Goal: Check status: Check status

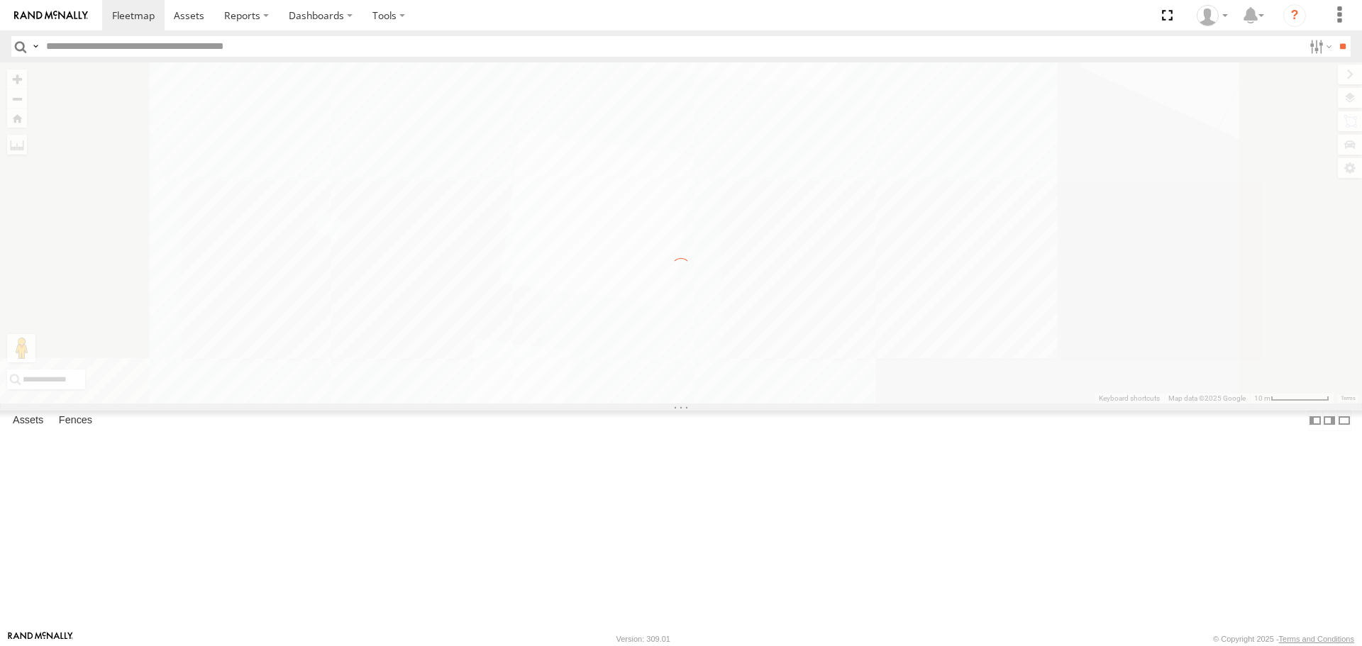
select select "**********"
click at [22, 52] on input "button" at bounding box center [20, 46] width 18 height 21
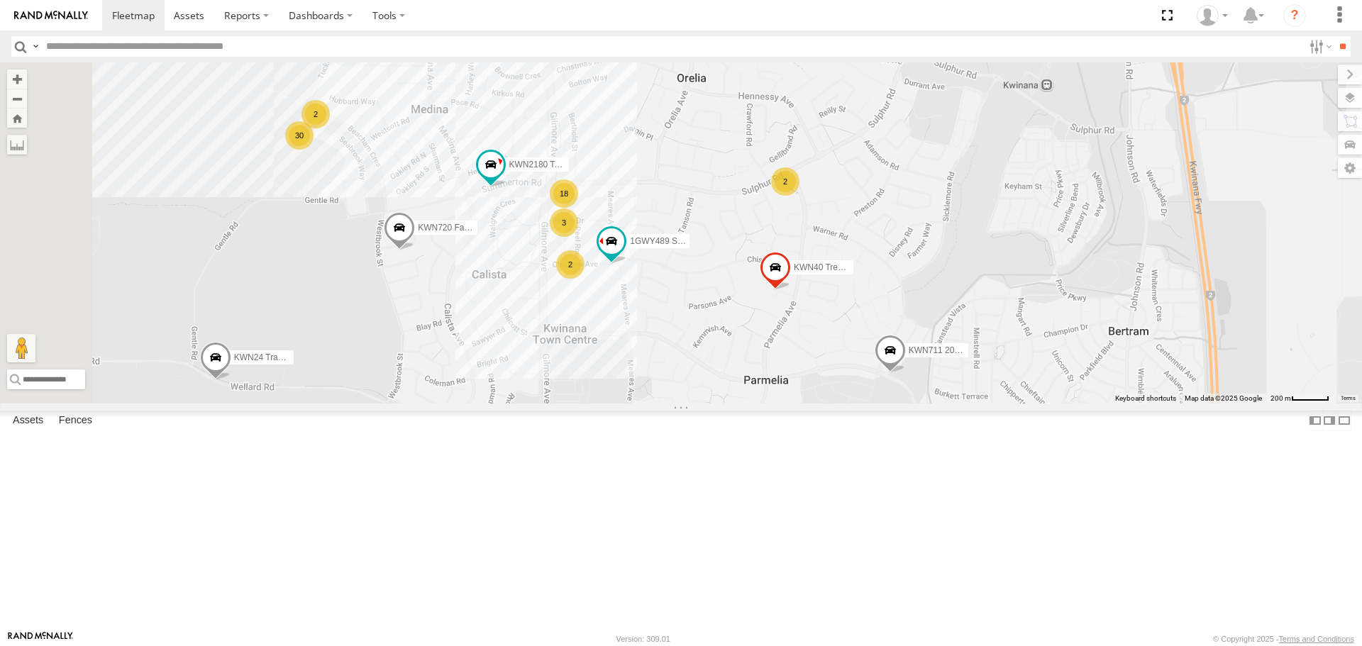
drag, startPoint x: 939, startPoint y: 433, endPoint x: 891, endPoint y: 304, distance: 137.2
click at [891, 304] on div "30 KWN40 Tree Officer KWN720 Facility Maint 18 3 KWN711 2001089 Ford Ranger (Re…" at bounding box center [681, 232] width 1362 height 341
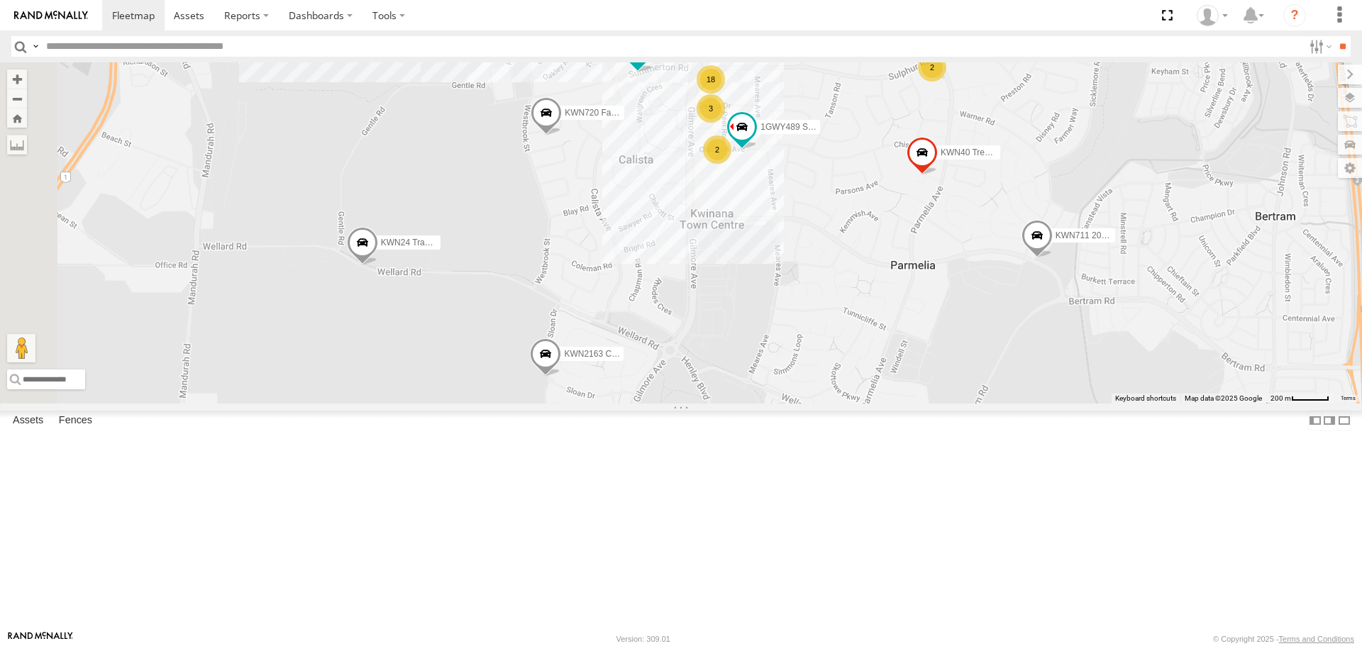
drag, startPoint x: 847, startPoint y: 528, endPoint x: 999, endPoint y: 418, distance: 187.5
click at [999, 403] on div "30 KWN40 Tree Officer KWN720 Facility Maint 18 3 KWN711 2001089 Ford Ranger (Re…" at bounding box center [681, 232] width 1362 height 341
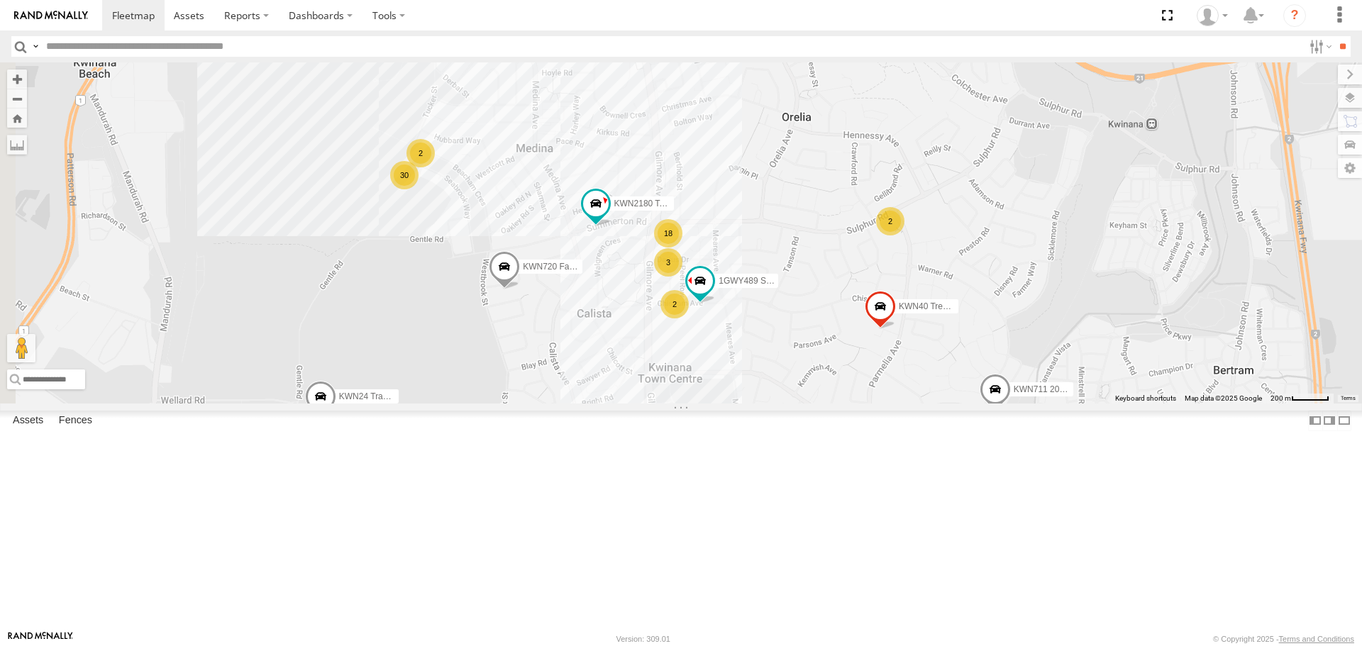
drag, startPoint x: 1016, startPoint y: 387, endPoint x: 988, endPoint y: 493, distance: 109.5
click at [988, 403] on div "30 KWN40 Tree Officer KWN720 Facility Maint 18 3 KWN711 2001089 Ford Ranger (Re…" at bounding box center [681, 232] width 1362 height 341
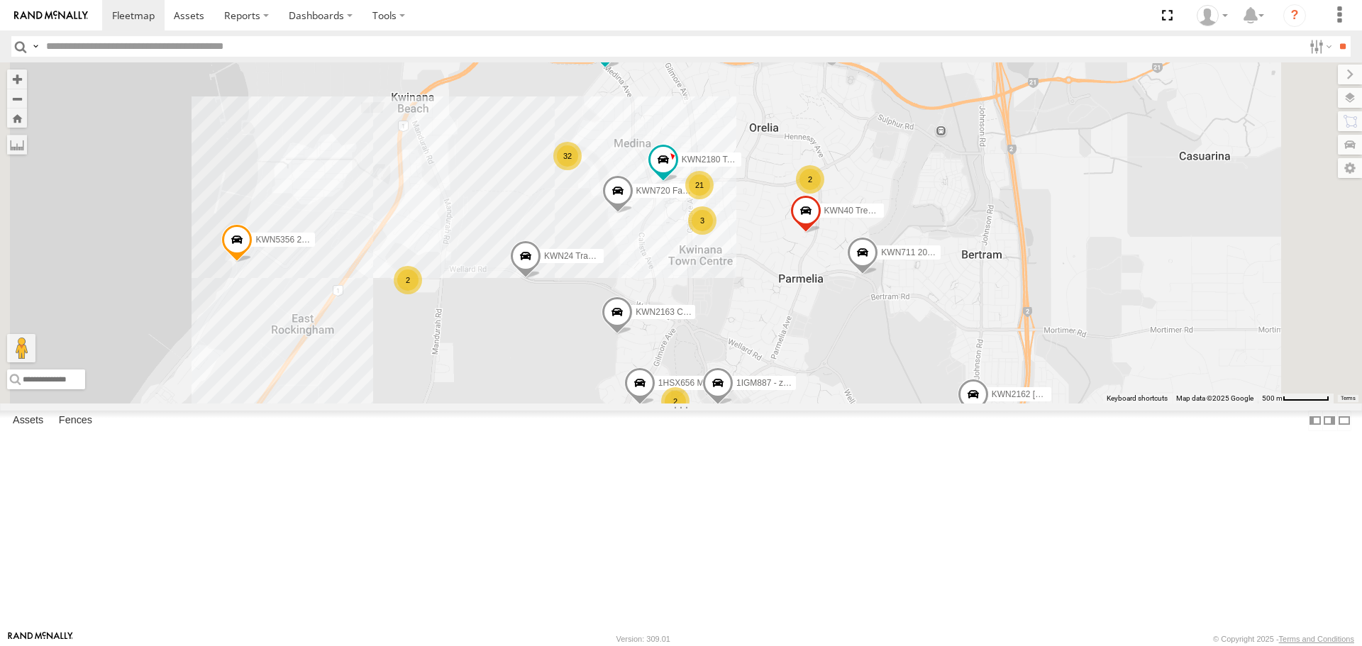
drag, startPoint x: 944, startPoint y: 514, endPoint x: 924, endPoint y: 437, distance: 79.2
click at [924, 403] on div "KWN40 Tree Officer KWN720 Facility Maint KWN711 2001089 Ford Ranger (Retic) KWN…" at bounding box center [681, 232] width 1362 height 341
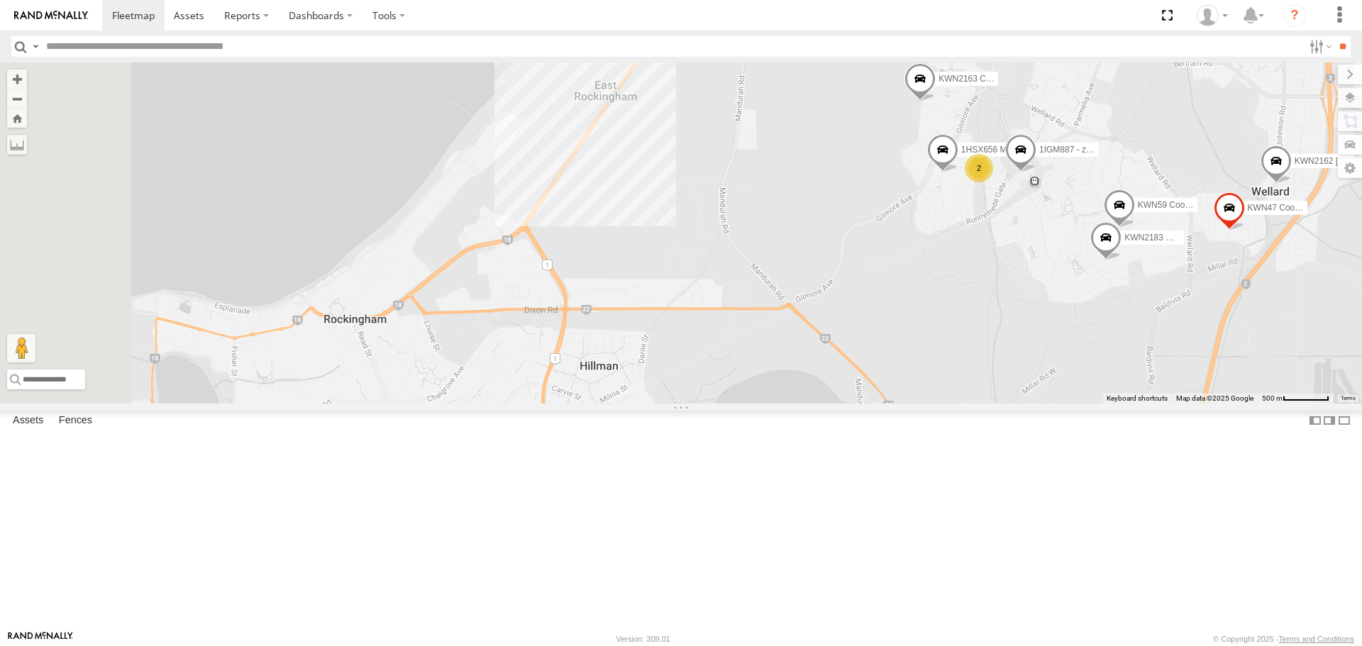
drag, startPoint x: 633, startPoint y: 463, endPoint x: 928, endPoint y: 235, distance: 373.2
click at [928, 235] on div "KWN40 Tree Officer KWN720 Facility Maint KWN711 2001089 Ford Ranger (Retic) KWN…" at bounding box center [681, 232] width 1362 height 341
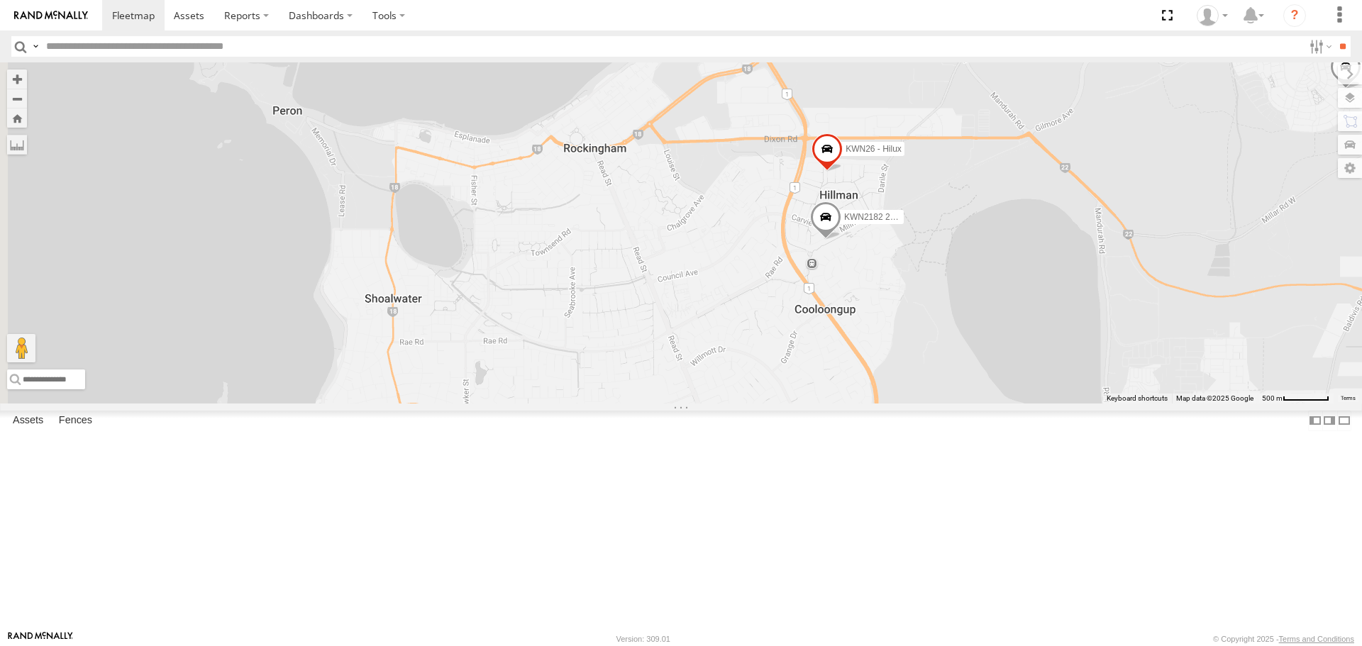
drag, startPoint x: 922, startPoint y: 267, endPoint x: 1068, endPoint y: 199, distance: 160.3
click at [1071, 194] on div "KWN40 Tree Officer KWN720 Facility Maint KWN711 2001089 Ford Ranger (Retic) KWN…" at bounding box center [681, 232] width 1362 height 341
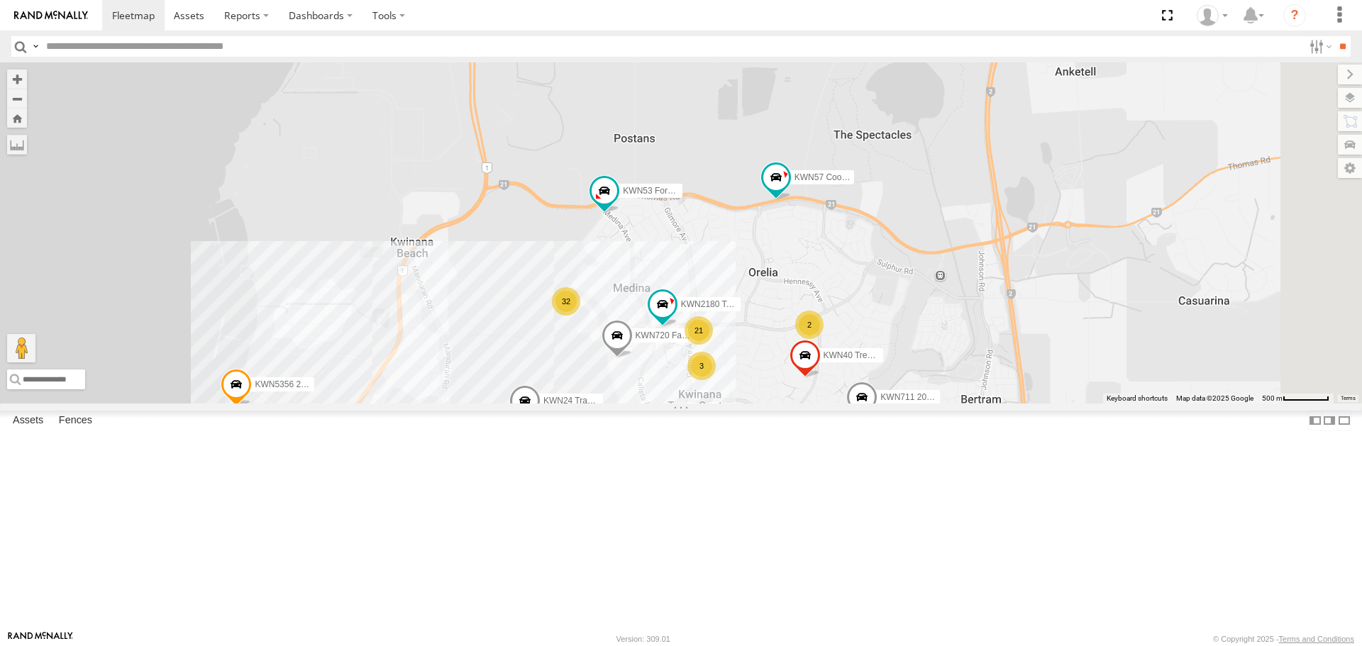
drag, startPoint x: 1074, startPoint y: 109, endPoint x: 524, endPoint y: 669, distance: 785.6
click at [524, 646] on html at bounding box center [681, 323] width 1362 height 646
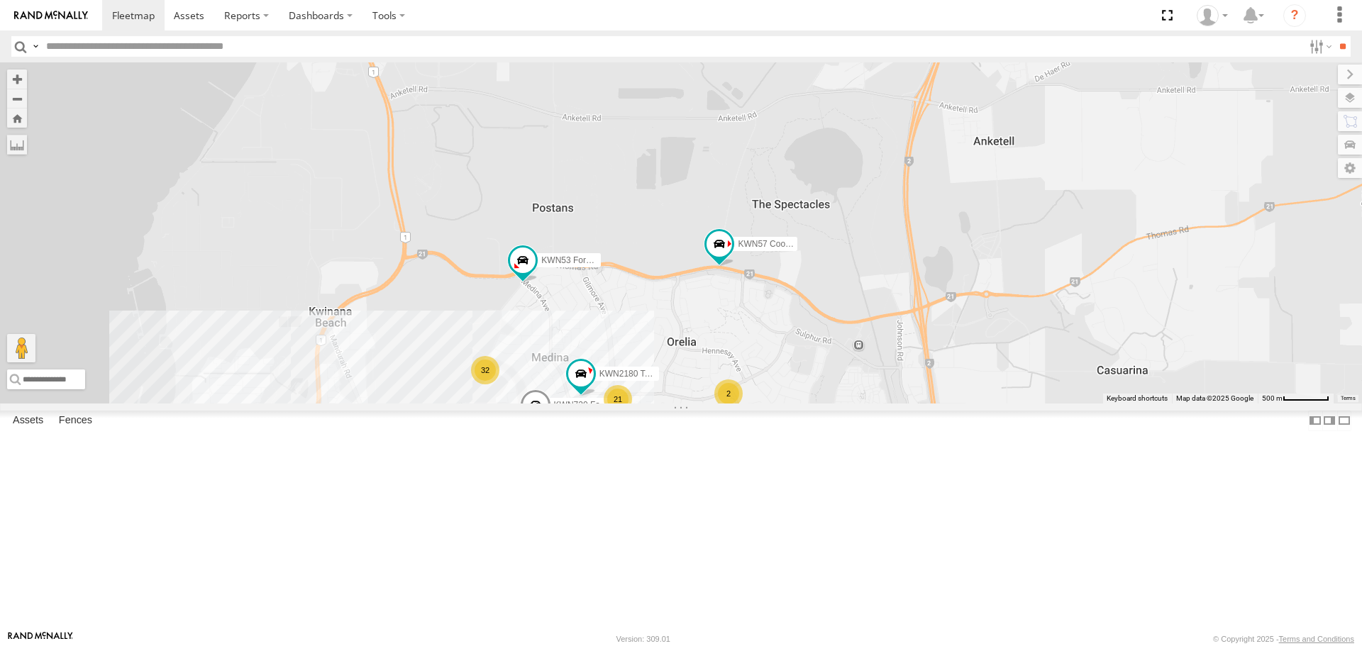
drag, startPoint x: 919, startPoint y: 228, endPoint x: 972, endPoint y: 140, distance: 103.1
click at [972, 140] on div "KWN40 Tree Officer KWN720 Facility Maint KWN711 2001089 Ford Ranger (Retic) KWN…" at bounding box center [681, 232] width 1362 height 341
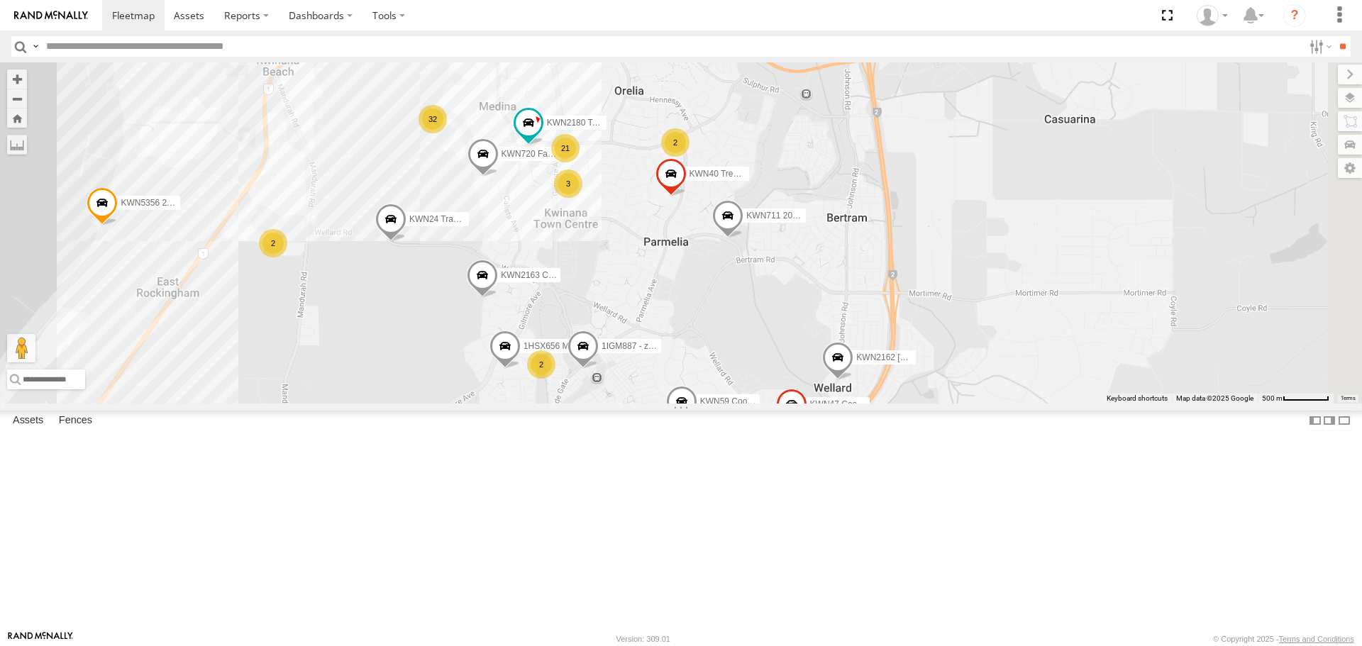
drag, startPoint x: 868, startPoint y: 272, endPoint x: 806, endPoint y: 44, distance: 236.8
click at [807, 38] on body at bounding box center [681, 323] width 1362 height 646
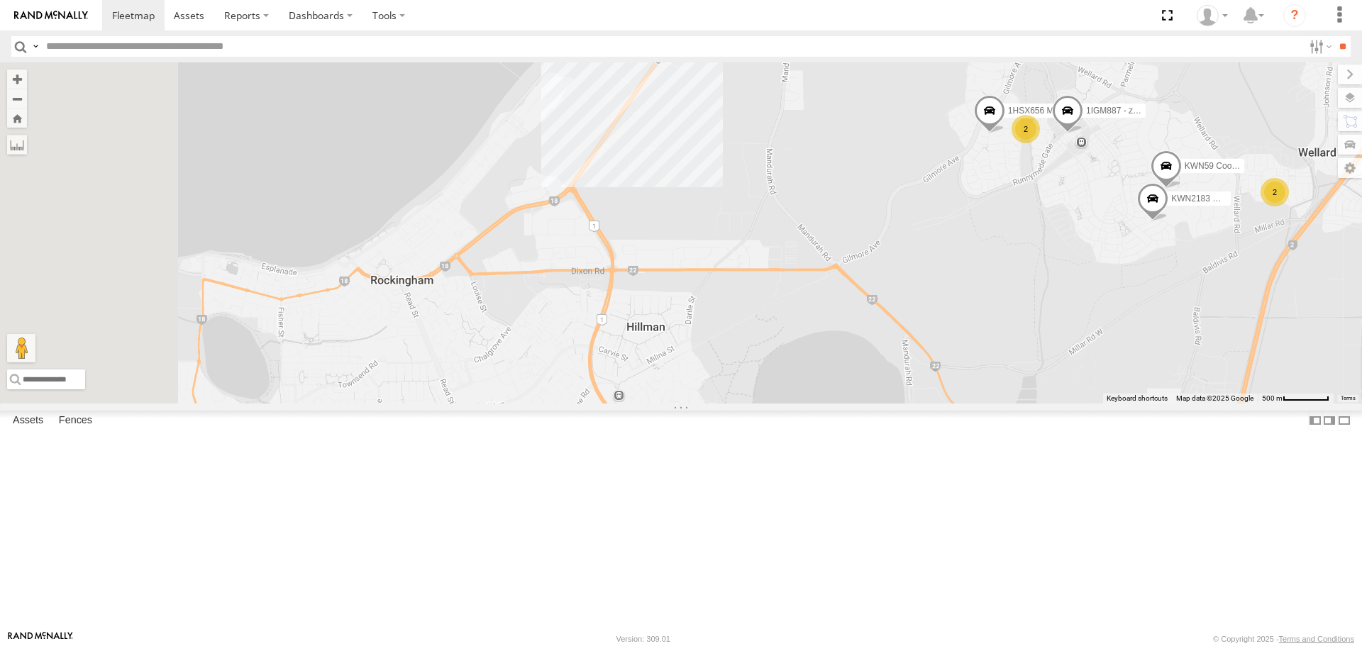
drag, startPoint x: 558, startPoint y: 502, endPoint x: 1042, endPoint y: 285, distance: 530.0
click at [1066, 296] on div "KWN40 Tree Officer KWN59 Coord Envi&Waste KWN711 2001089 Ford Ranger (Retic) KW…" at bounding box center [681, 232] width 1362 height 341
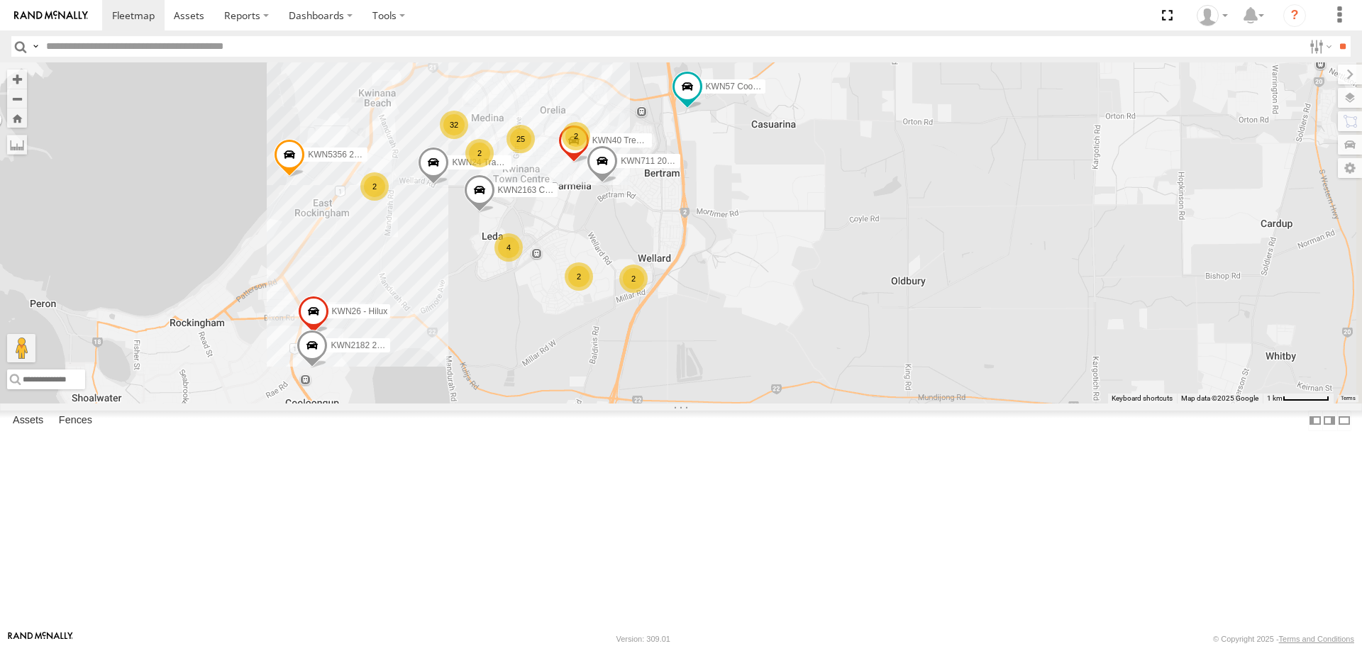
drag, startPoint x: 911, startPoint y: 257, endPoint x: 574, endPoint y: 299, distance: 339.6
click at [574, 299] on div "KWN40 Tree Officer KWN711 2001089 Ford Ranger (Retic) KWN2163 City Hort KWN24 T…" at bounding box center [681, 232] width 1362 height 341
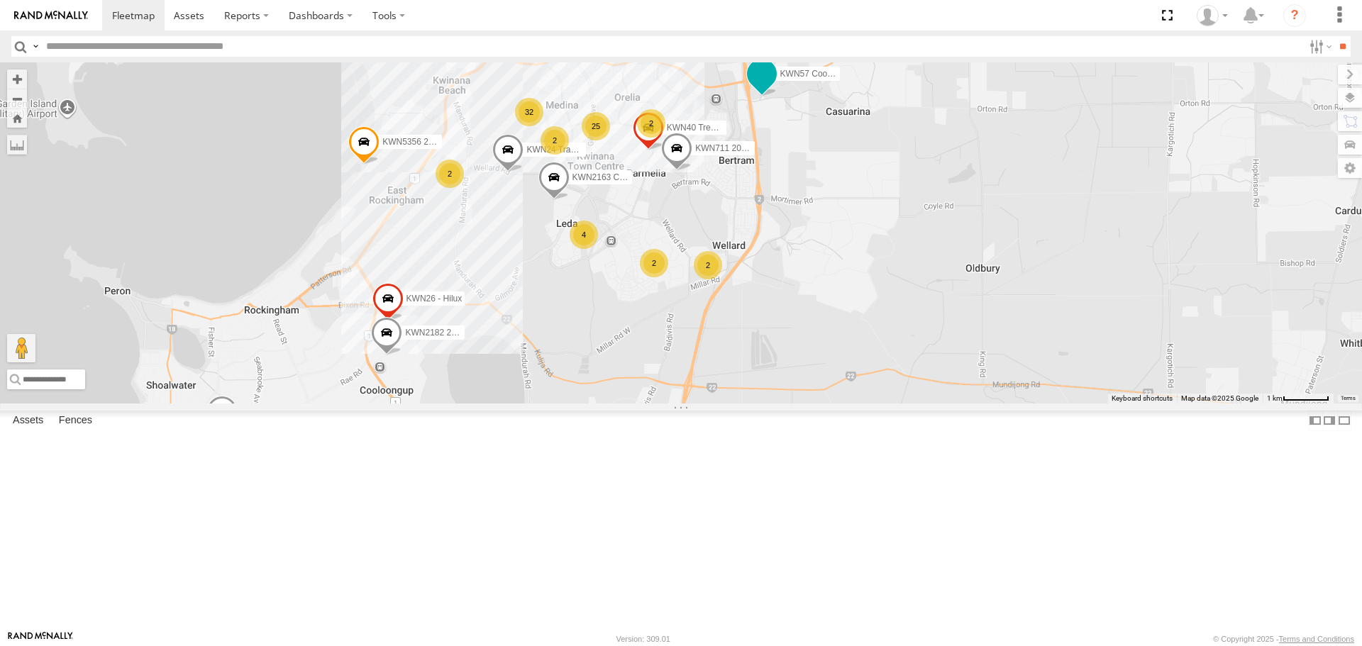
click at [778, 96] on span at bounding box center [761, 77] width 31 height 38
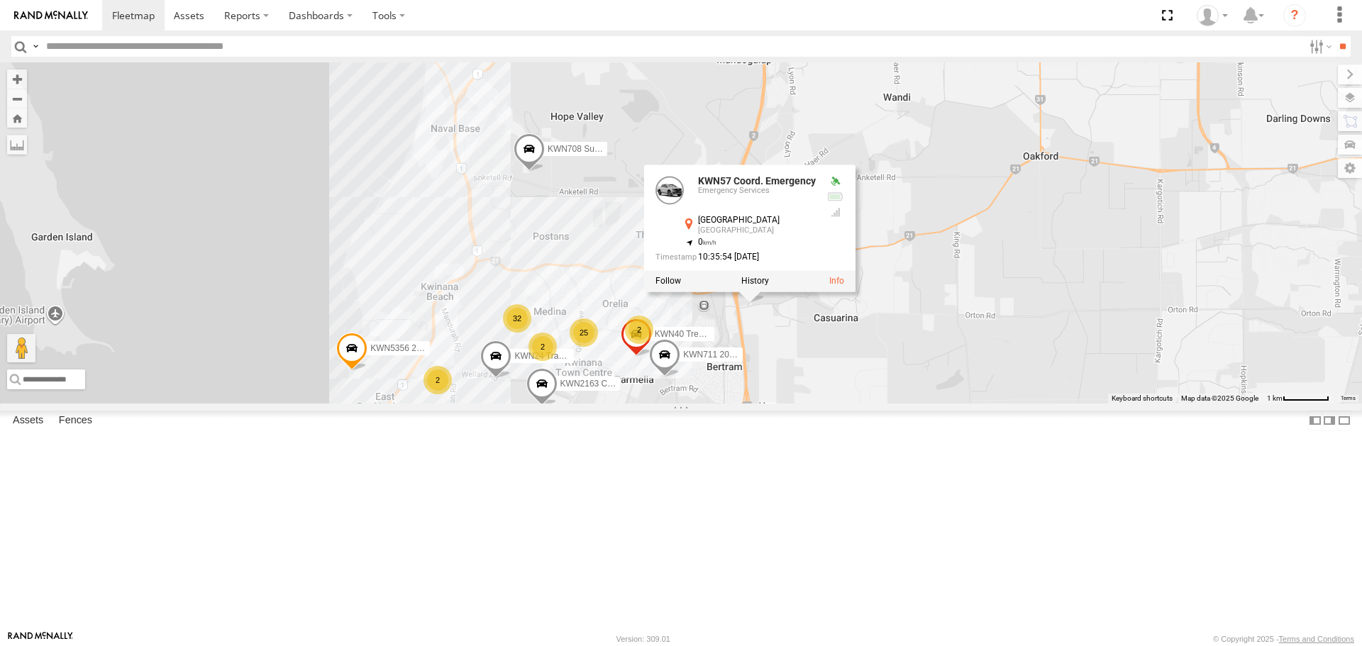
drag, startPoint x: 995, startPoint y: 272, endPoint x: 1000, endPoint y: 467, distance: 195.1
click at [1000, 403] on div "KWN40 Tree Officer KWN711 2001089 Ford Ranger (Retic) KWN2163 City Hort KWN24 T…" at bounding box center [681, 232] width 1362 height 341
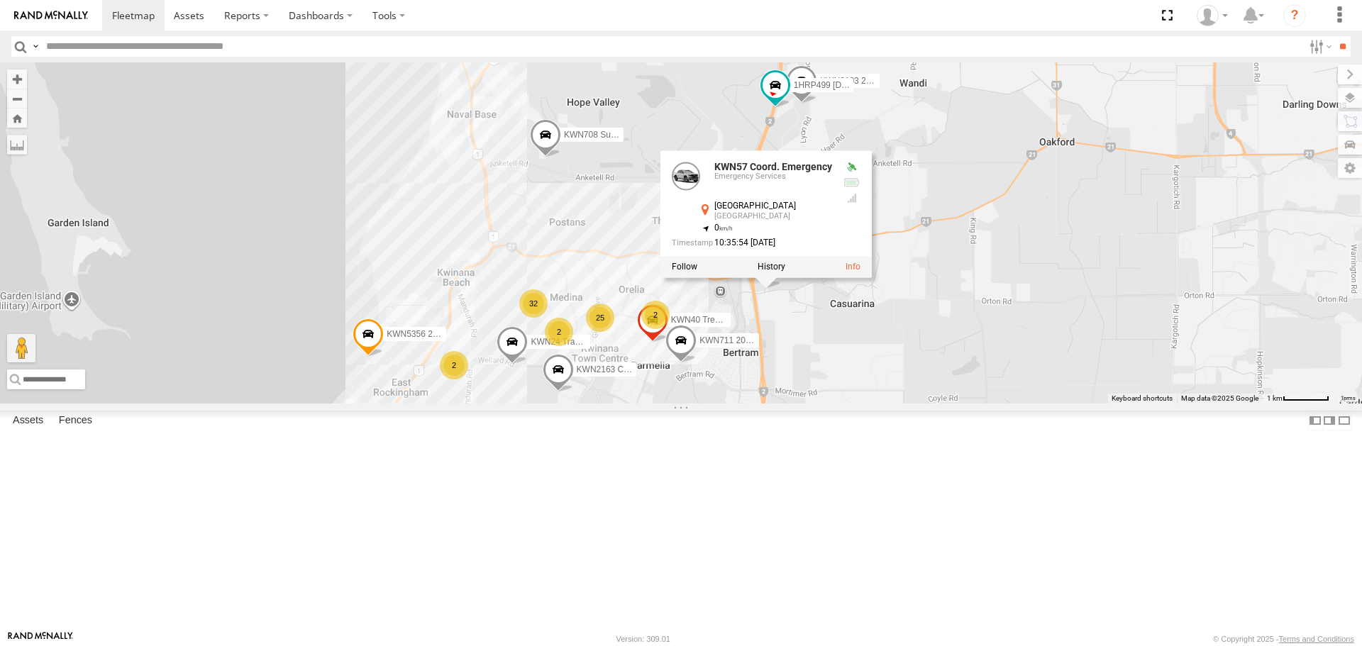
click at [986, 403] on div "KWN40 Tree Officer KWN711 2001089 Ford Ranger (Retic) KWN2163 City Hort KWN24 T…" at bounding box center [681, 232] width 1362 height 341
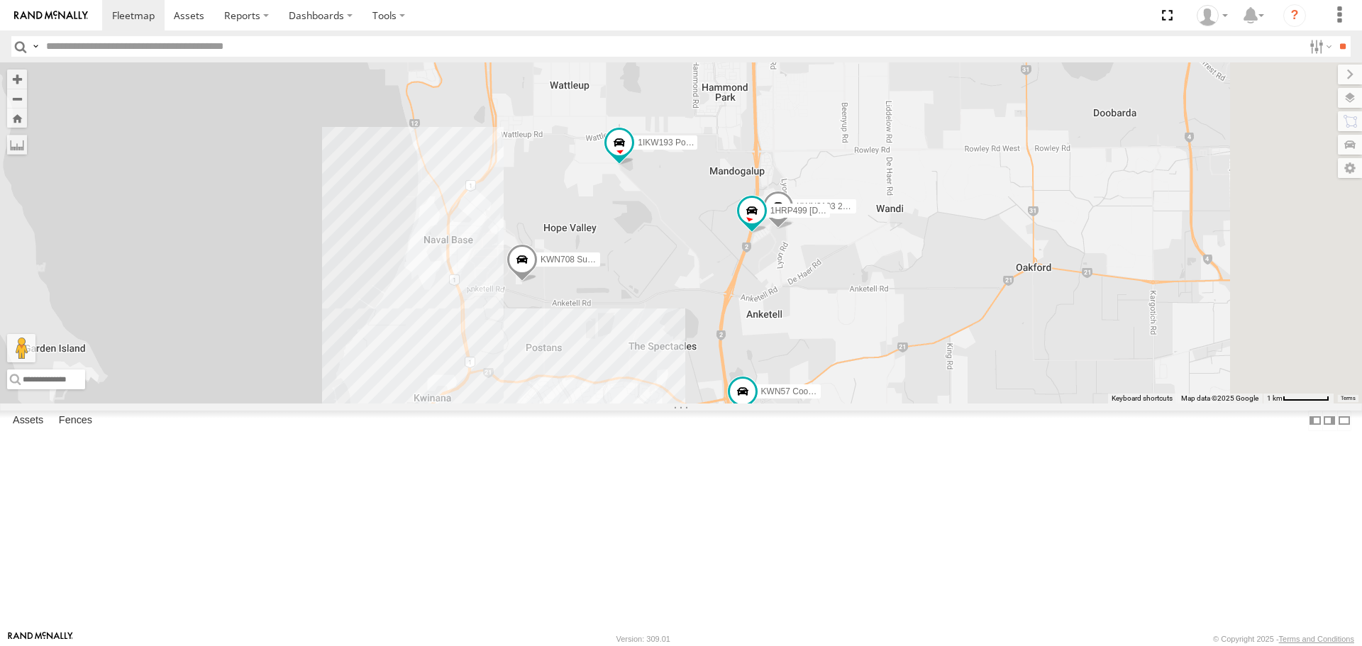
drag, startPoint x: 1000, startPoint y: 241, endPoint x: 968, endPoint y: 380, distance: 143.5
click at [968, 380] on div "KWN40 Tree Officer KWN711 2001089 Ford Ranger (Retic) KWN2163 City Hort KWN24 T…" at bounding box center [681, 232] width 1362 height 341
click at [633, 157] on span at bounding box center [620, 145] width 26 height 26
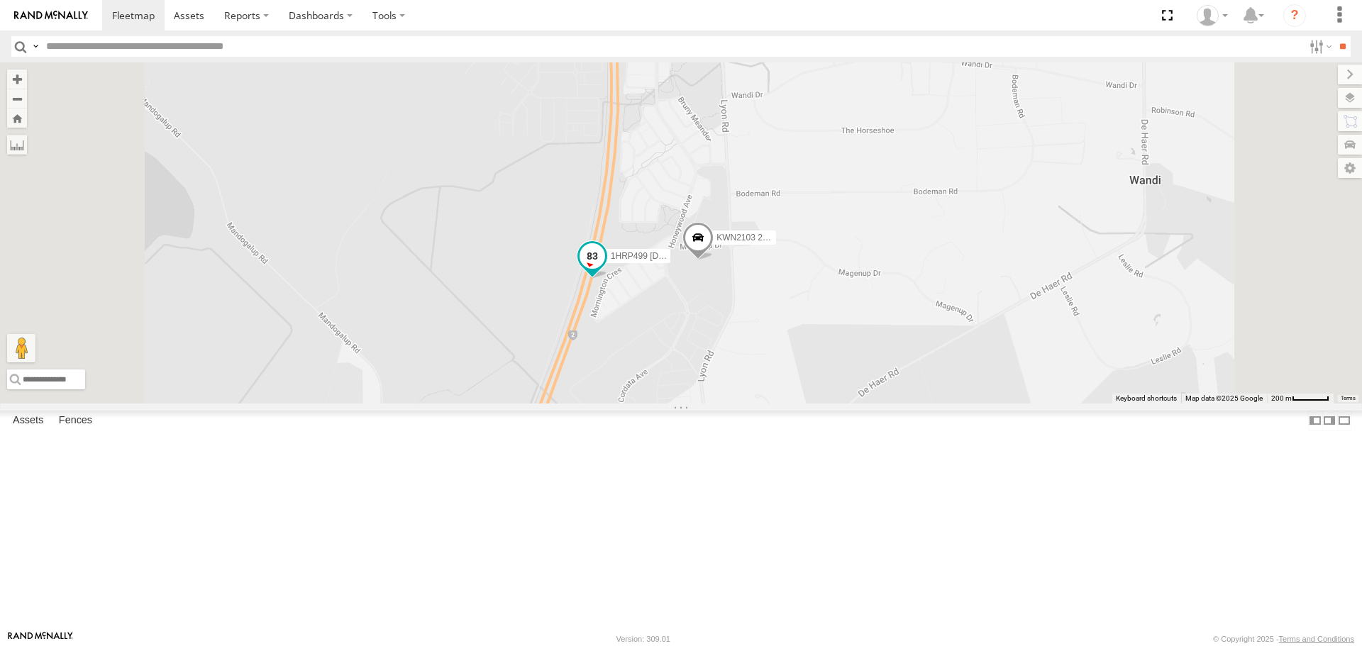
click at [608, 279] on span at bounding box center [592, 260] width 31 height 38
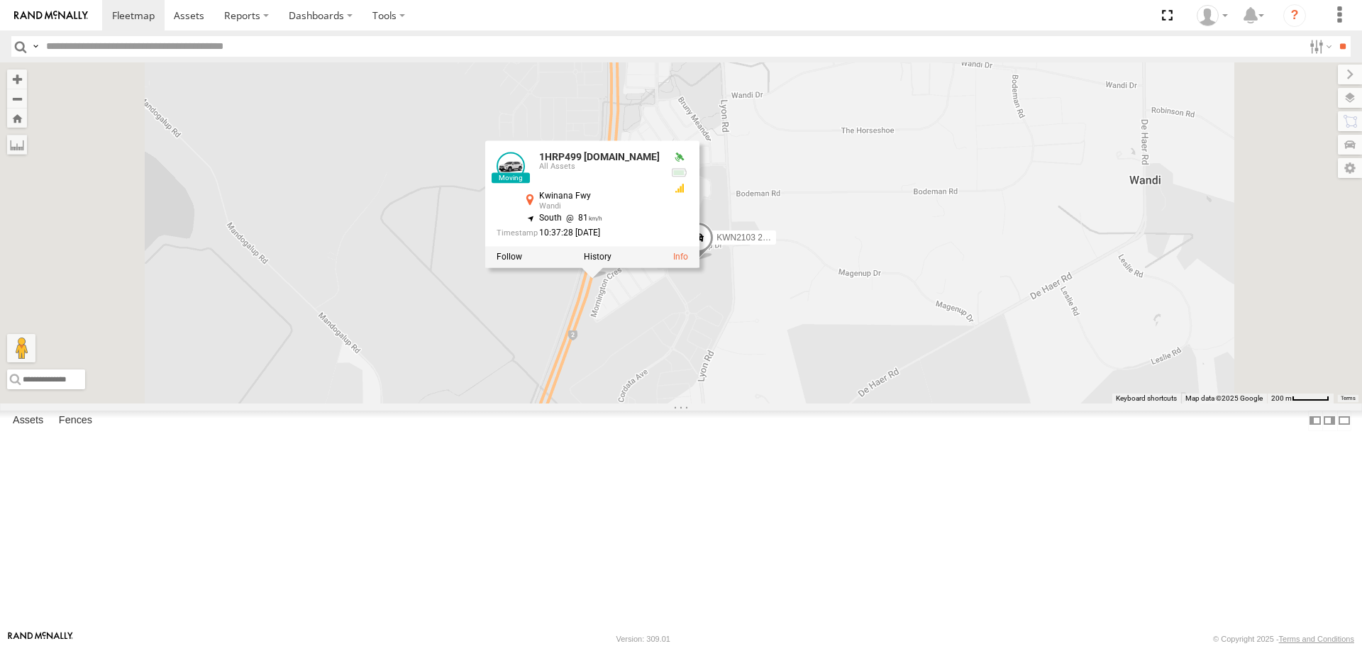
drag, startPoint x: 813, startPoint y: 462, endPoint x: 822, endPoint y: 458, distance: 9.2
click at [815, 403] on div "KWN40 Tree Officer KWN711 2001089 Ford Ranger (Retic) KWN2163 City Hort KWN24 T…" at bounding box center [681, 232] width 1362 height 341
click at [964, 385] on div "KWN40 Tree Officer KWN711 2001089 Ford Ranger (Retic) KWN2163 City Hort KWN24 T…" at bounding box center [681, 232] width 1362 height 341
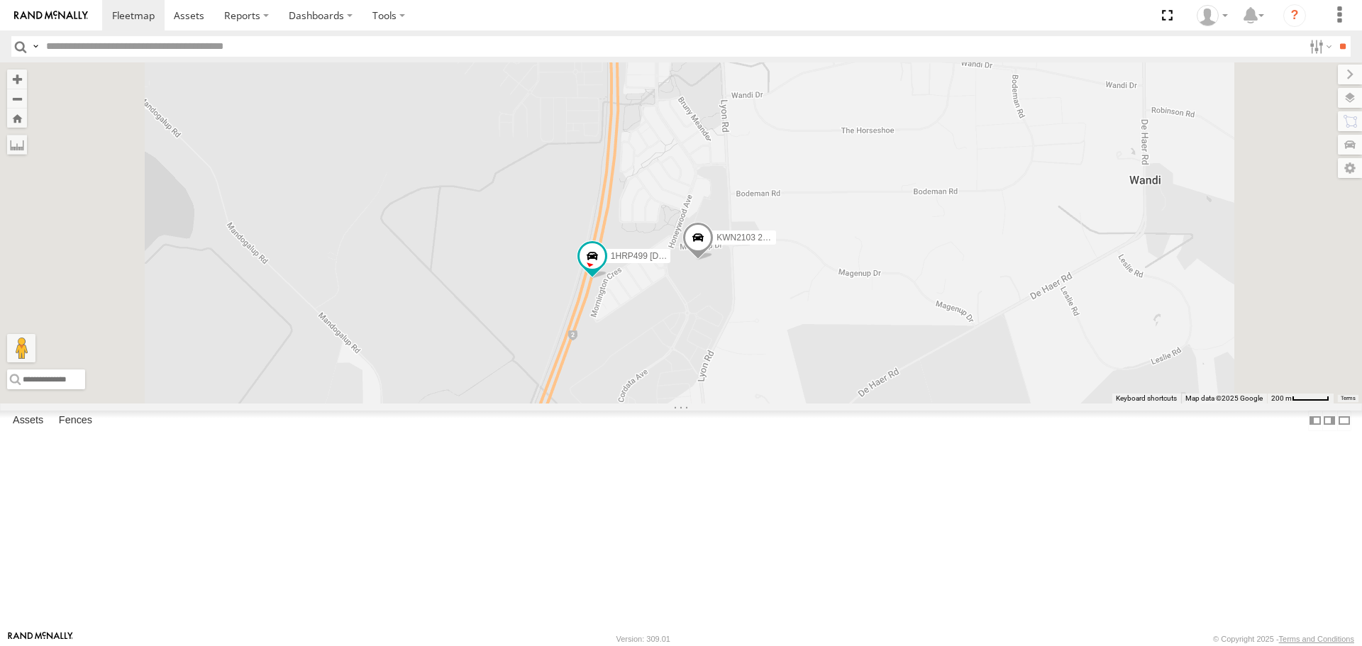
click at [714, 260] on span at bounding box center [697, 241] width 31 height 38
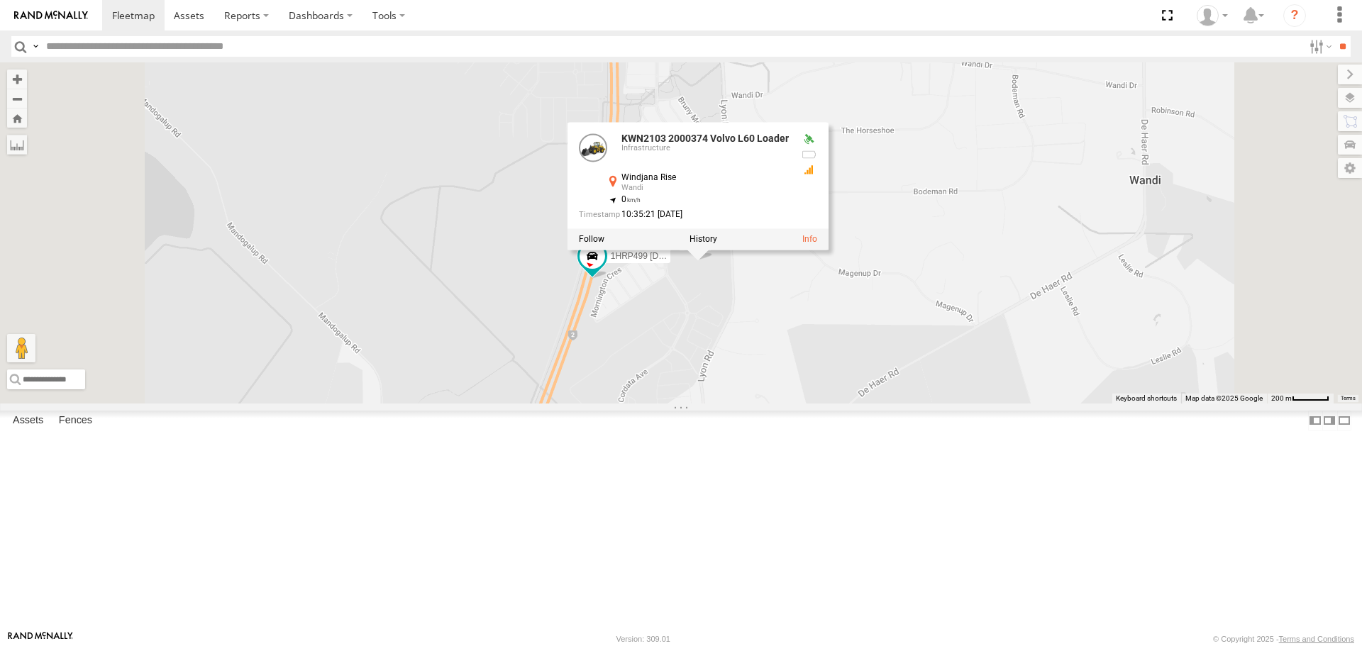
click at [876, 403] on div "KWN40 Tree Officer KWN711 2001089 Ford Ranger (Retic) KWN2163 City Hort KWN24 T…" at bounding box center [681, 232] width 1362 height 341
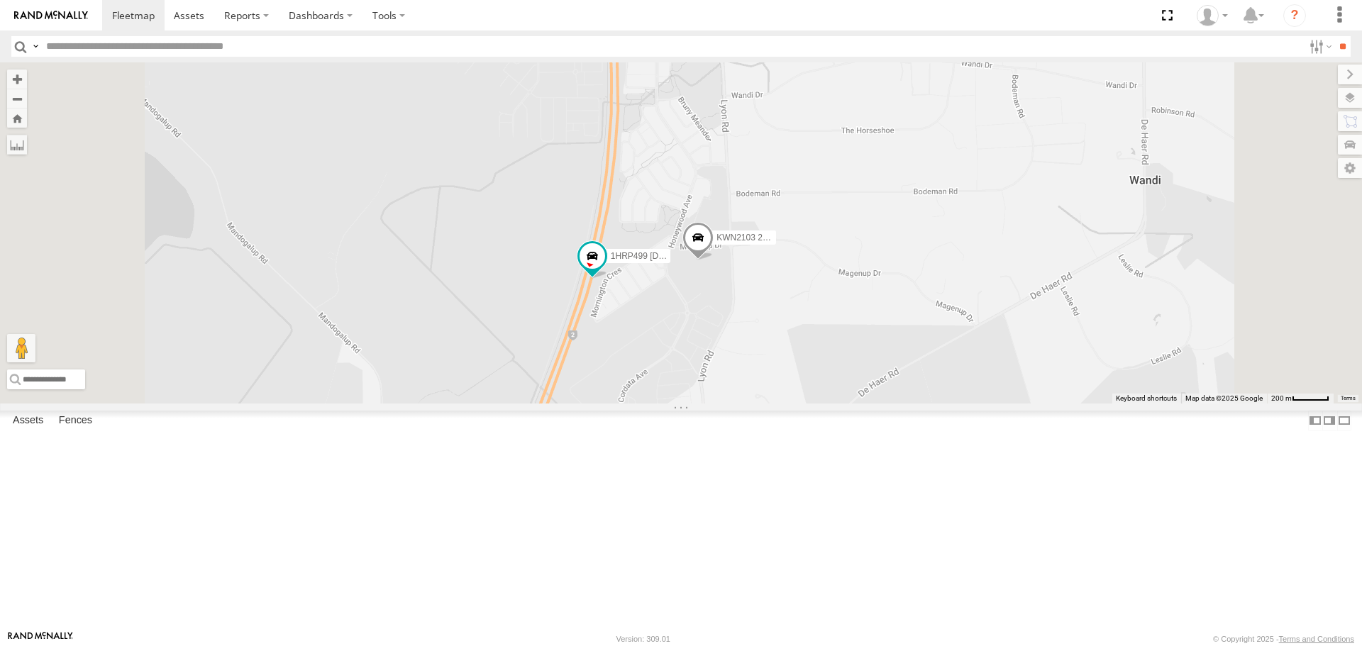
drag, startPoint x: 641, startPoint y: 490, endPoint x: 1054, endPoint y: 176, distance: 518.9
click at [1054, 176] on div "KWN40 Tree Officer KWN711 2001089 Ford Ranger (Retic) KWN2163 City Hort KWN24 T…" at bounding box center [681, 232] width 1362 height 341
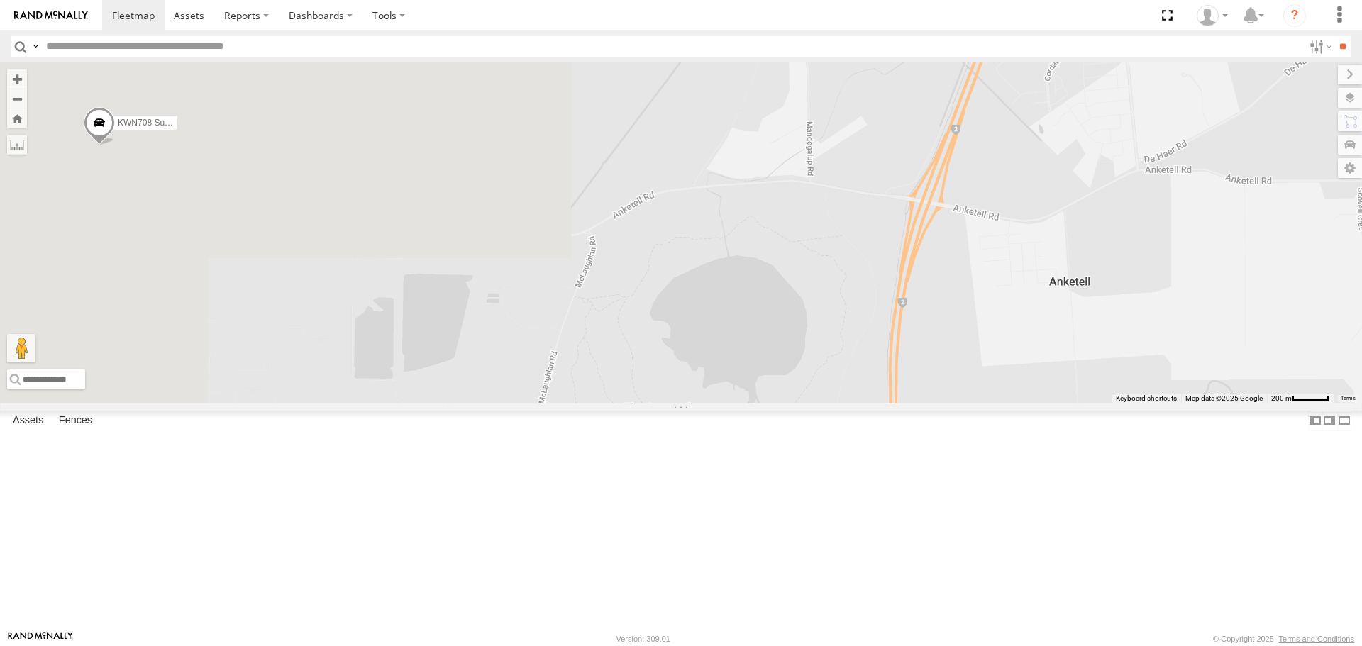
drag, startPoint x: 581, startPoint y: 431, endPoint x: 1021, endPoint y: 99, distance: 551.5
click at [1021, 99] on div "KWN40 Tree Officer KWN711 2001089 Ford Ranger (Retic) KWN2163 City Hort KWN24 T…" at bounding box center [681, 232] width 1362 height 341
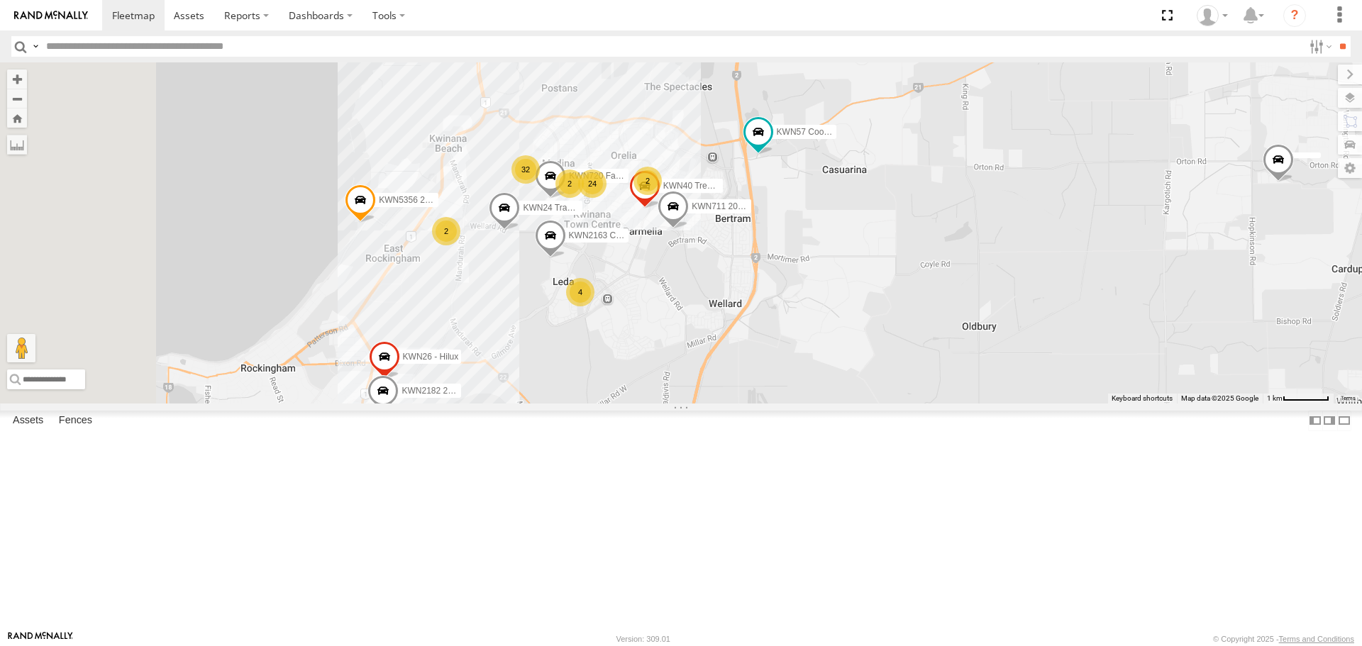
drag, startPoint x: 838, startPoint y: 264, endPoint x: 875, endPoint y: 141, distance: 128.2
click at [875, 141] on div "KWN40 Tree Officer KWN711 2001089 Ford Ranger (Retic) KWN2163 City Hort KWN24 T…" at bounding box center [681, 232] width 1362 height 341
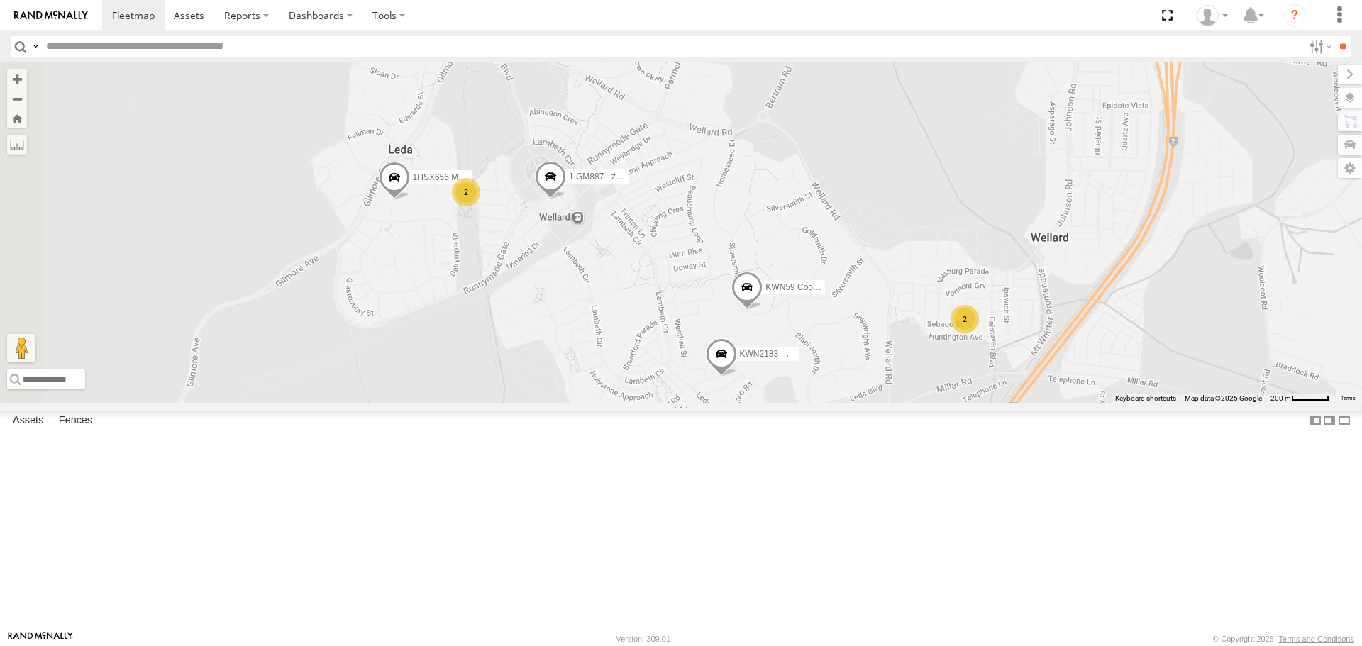
drag, startPoint x: 573, startPoint y: 287, endPoint x: 712, endPoint y: 370, distance: 162.3
click at [712, 370] on div "KWN40 Tree Officer KWN711 2001089 Ford Ranger (Retic) KWN2163 City Hort KWN24 T…" at bounding box center [681, 232] width 1362 height 341
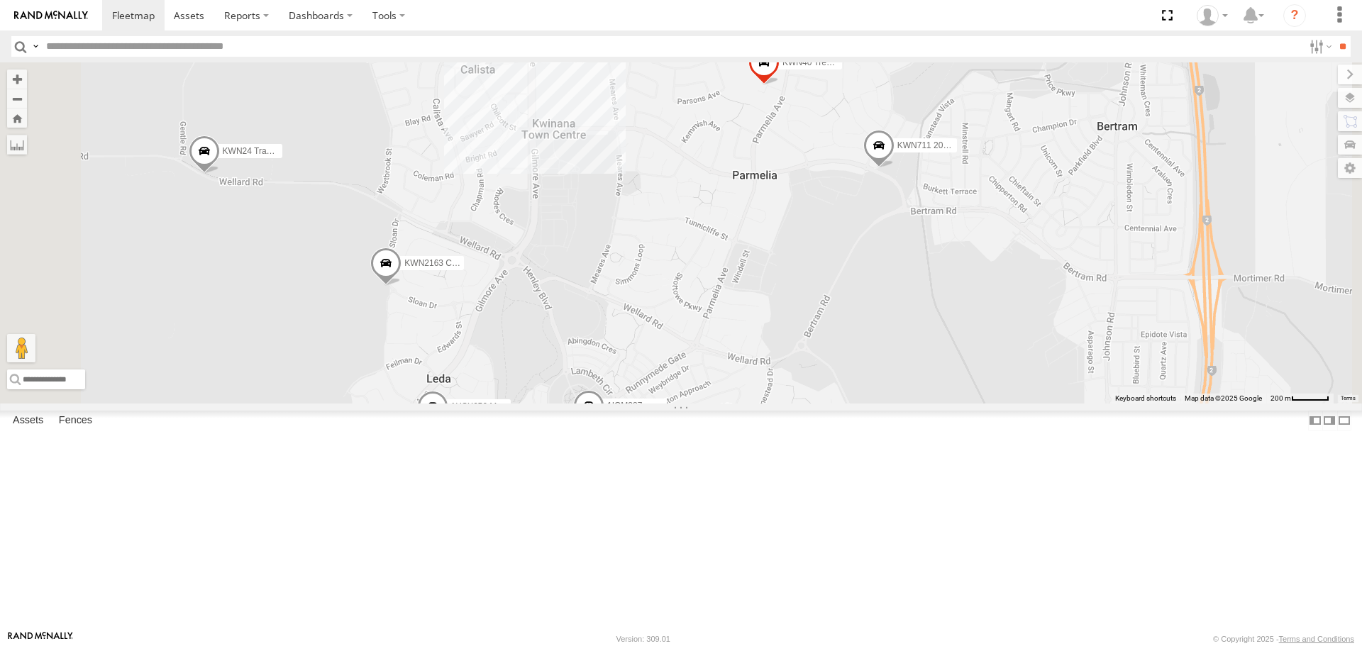
drag, startPoint x: 730, startPoint y: 356, endPoint x: 743, endPoint y: 458, distance: 102.3
click at [741, 403] on div "KWN40 Tree Officer KWN711 2001089 Ford Ranger (Retic) KWN2163 City Hort KWN24 T…" at bounding box center [681, 232] width 1362 height 341
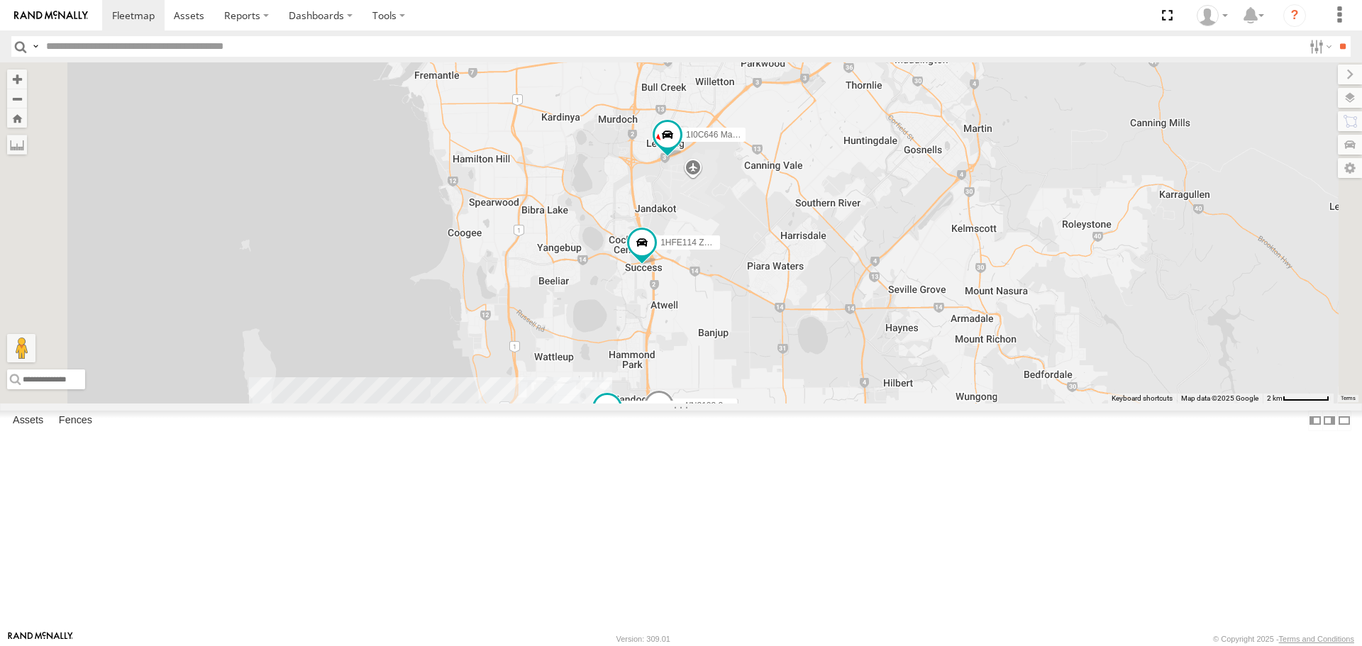
drag, startPoint x: 968, startPoint y: 269, endPoint x: 912, endPoint y: 506, distance: 243.7
click at [912, 403] on div "KWN64 2001034 Hino 300 KWN24 Tractor KWN57 Coord. Emergency KWN5356 2001086 Cam…" at bounding box center [681, 232] width 1362 height 341
click at [680, 148] on span at bounding box center [668, 136] width 26 height 26
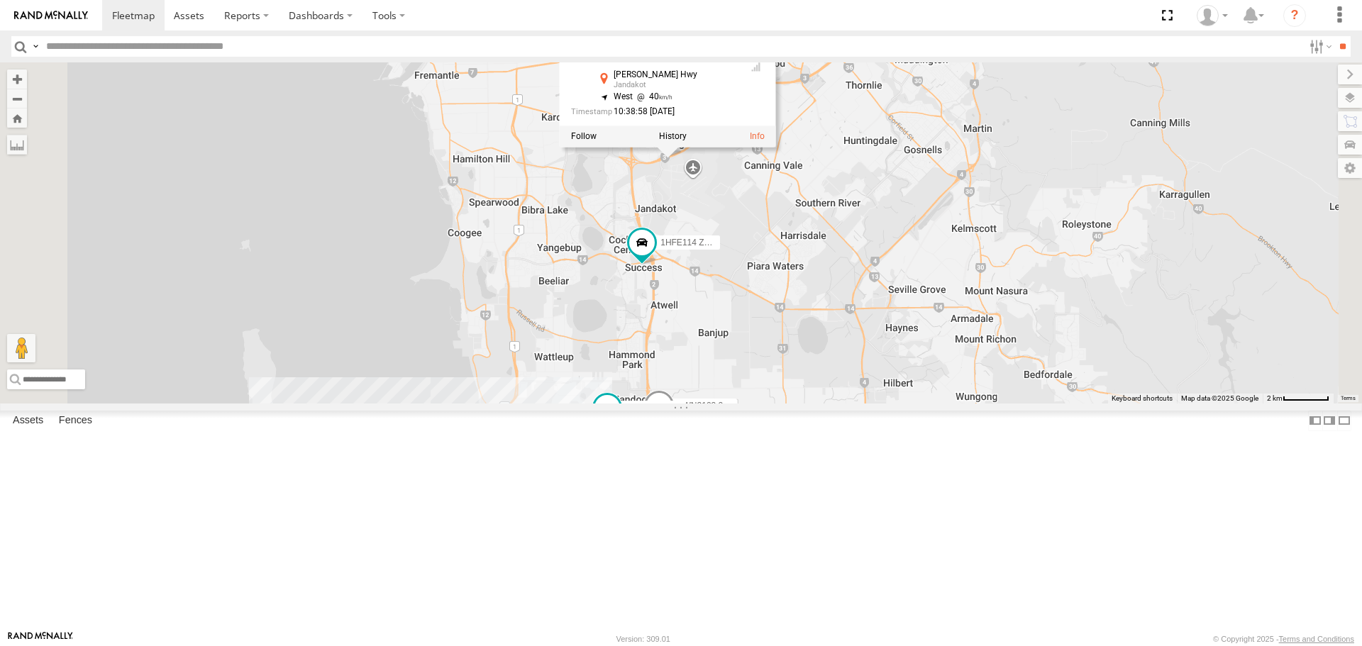
click at [940, 337] on div "KWN64 2001034 Hino 300 KWN24 Tractor KWN57 Coord. Emergency KWN5356 2001086 Cam…" at bounding box center [681, 232] width 1362 height 341
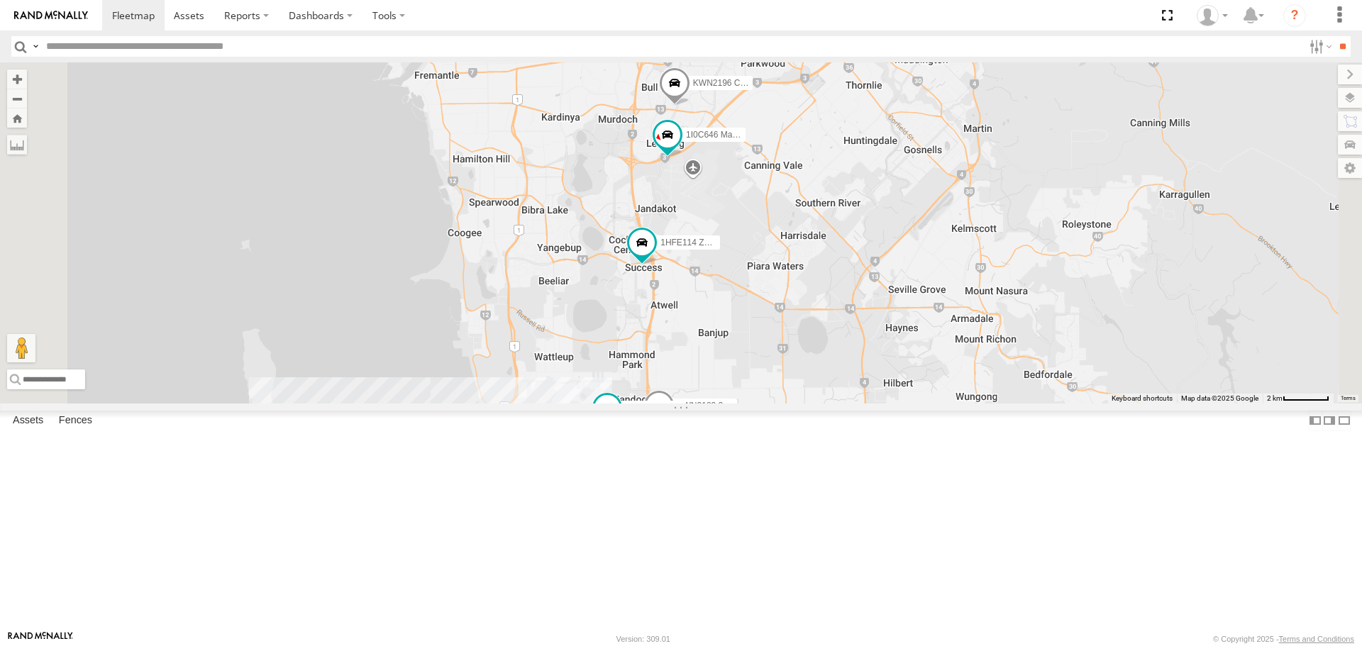
click at [690, 106] on span at bounding box center [674, 86] width 31 height 38
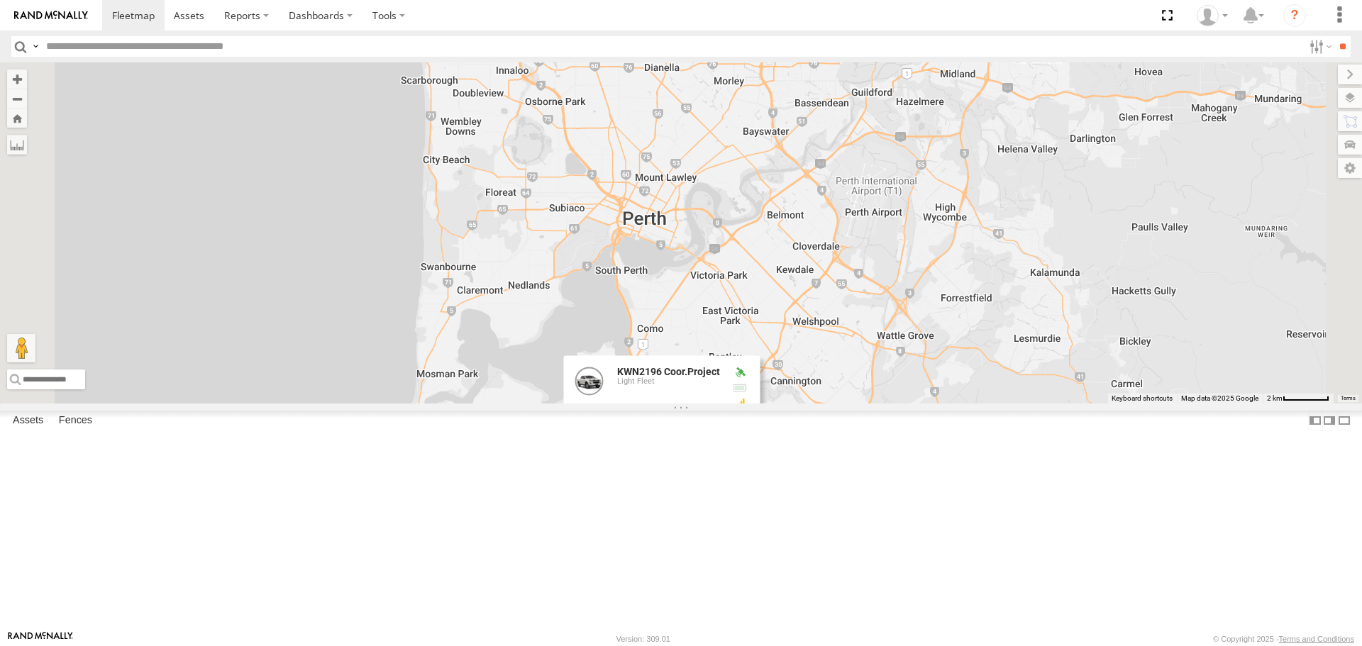
drag, startPoint x: 907, startPoint y: 234, endPoint x: 894, endPoint y: 626, distance: 392.5
click at [894, 403] on div "KWN64 2001034 Hino 300 KWN24 Tractor KWN57 Coord. Emergency KWN5356 2001086 Cam…" at bounding box center [681, 232] width 1362 height 341
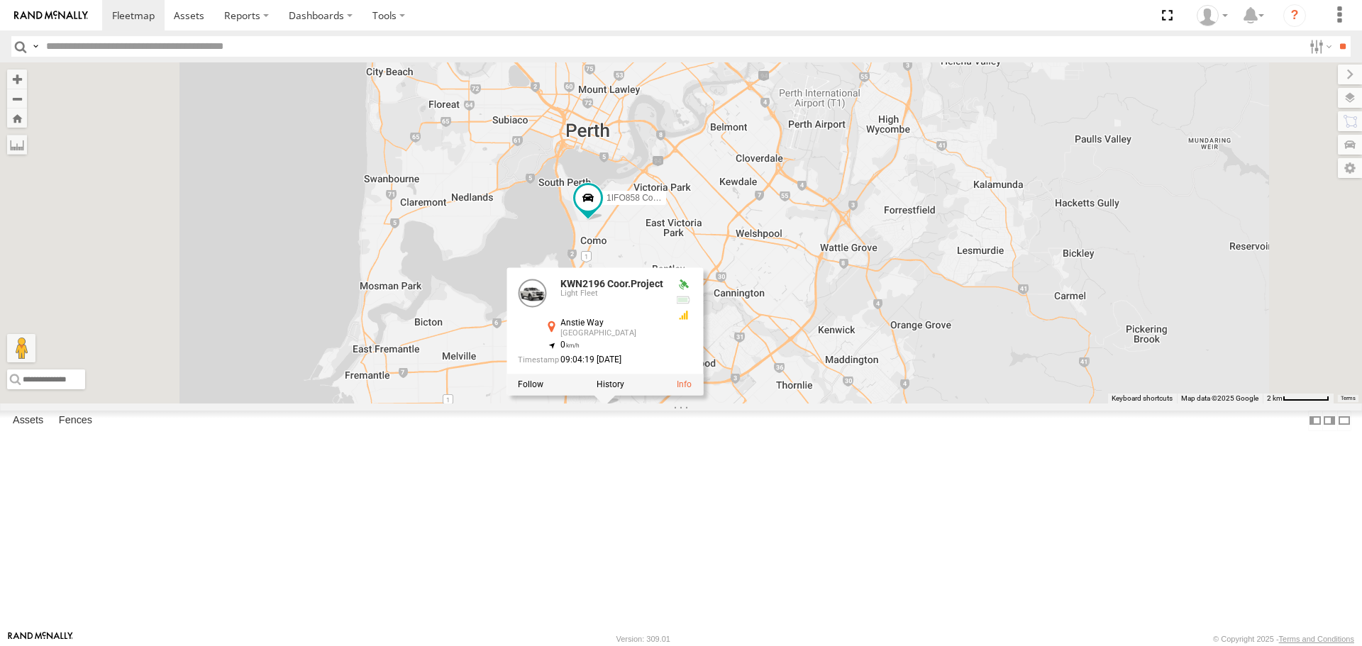
drag, startPoint x: 787, startPoint y: 437, endPoint x: 819, endPoint y: 290, distance: 150.4
click at [819, 290] on div "KWN64 2001034 Hino 300 KWN24 Tractor KWN57 Coord. Emergency KWN5356 2001086 Cam…" at bounding box center [681, 232] width 1362 height 341
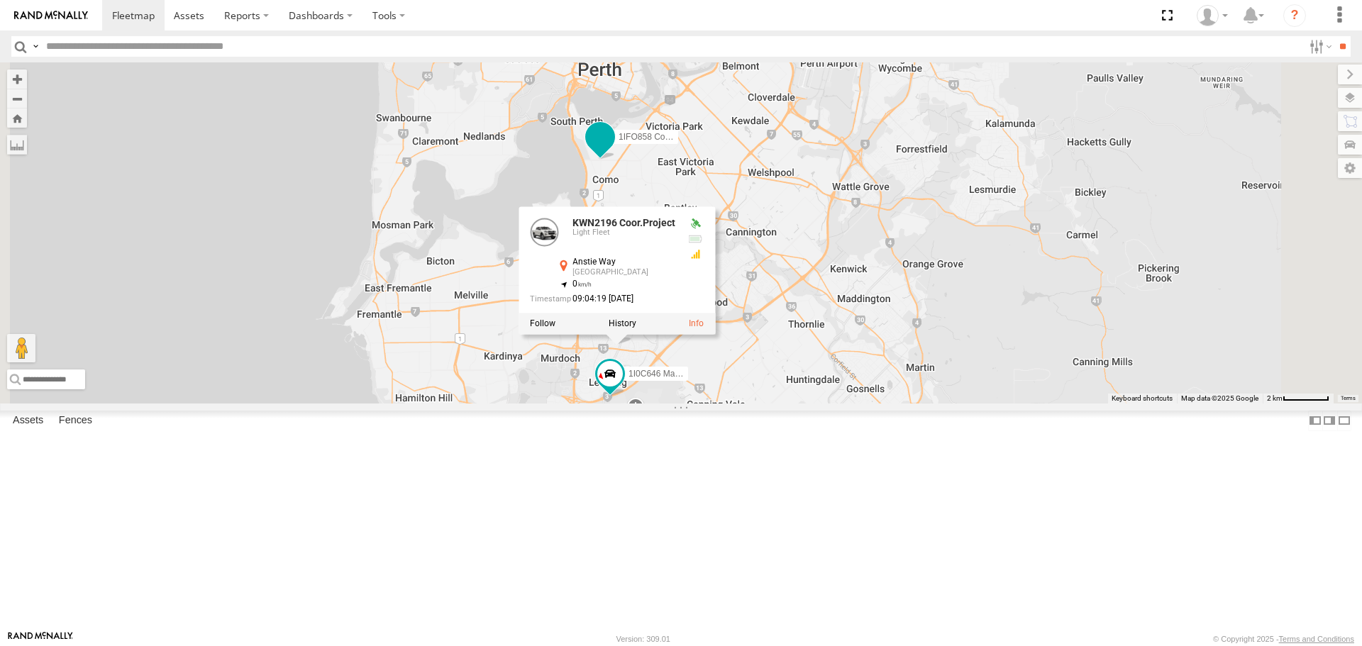
click at [616, 160] on span at bounding box center [600, 141] width 31 height 38
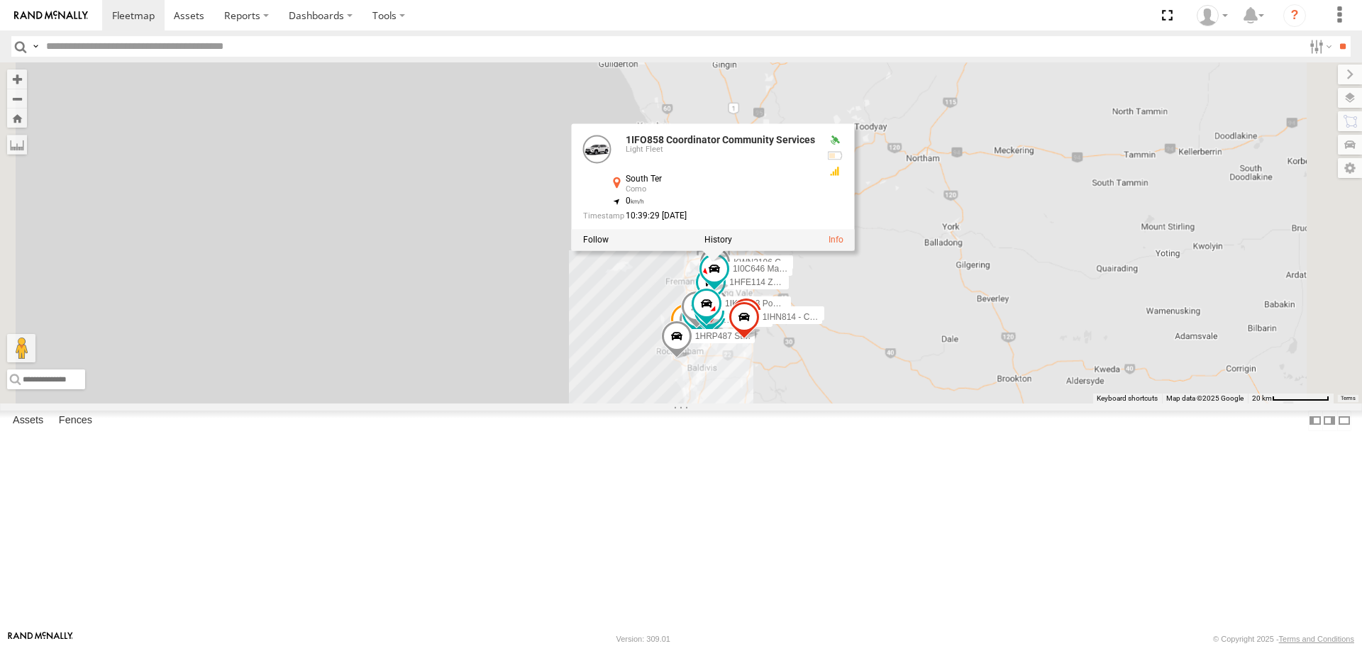
drag, startPoint x: 948, startPoint y: 526, endPoint x: 934, endPoint y: 407, distance: 120.0
click at [935, 403] on div "KWN64 2001034 Hino 300 KWN24 Tractor KWN57 Coord. Emergency KWN5356 2001086 Cam…" at bounding box center [681, 232] width 1362 height 341
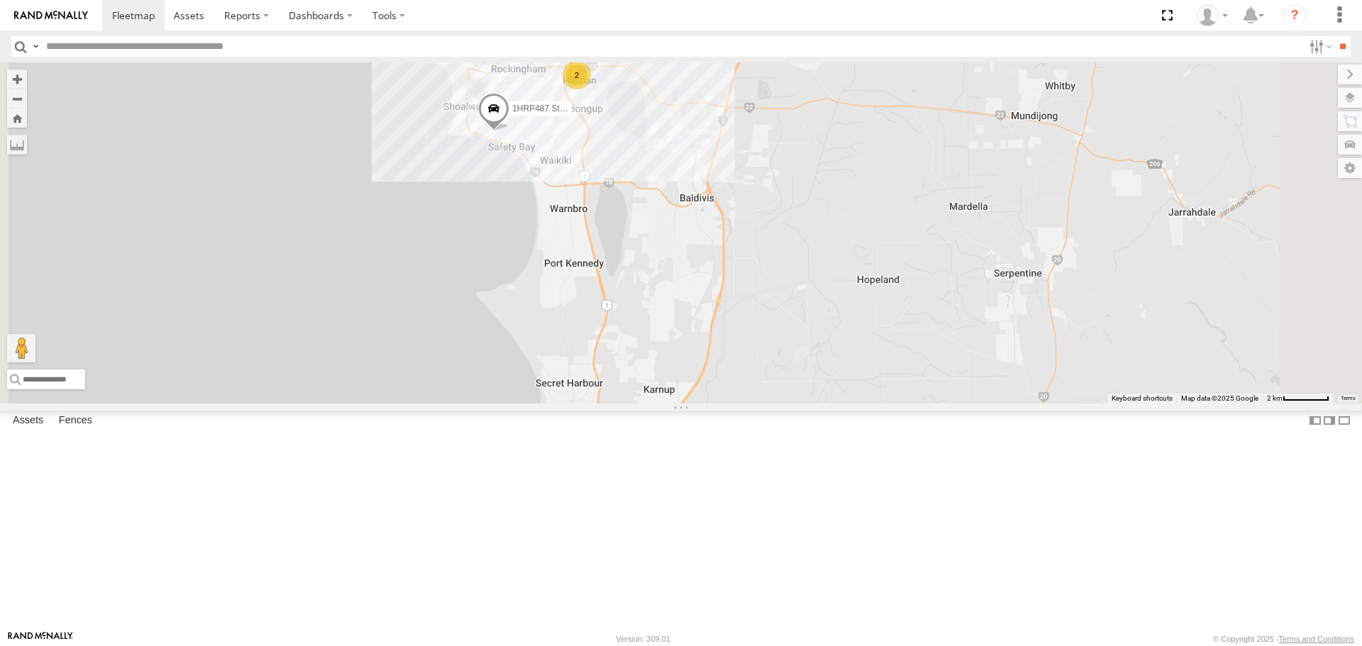
drag, startPoint x: 885, startPoint y: 343, endPoint x: 865, endPoint y: 465, distance: 123.6
click at [865, 403] on div "1IFO858 Coordinator Community Services 1IFO858 Coordinator Community Services L…" at bounding box center [681, 232] width 1362 height 341
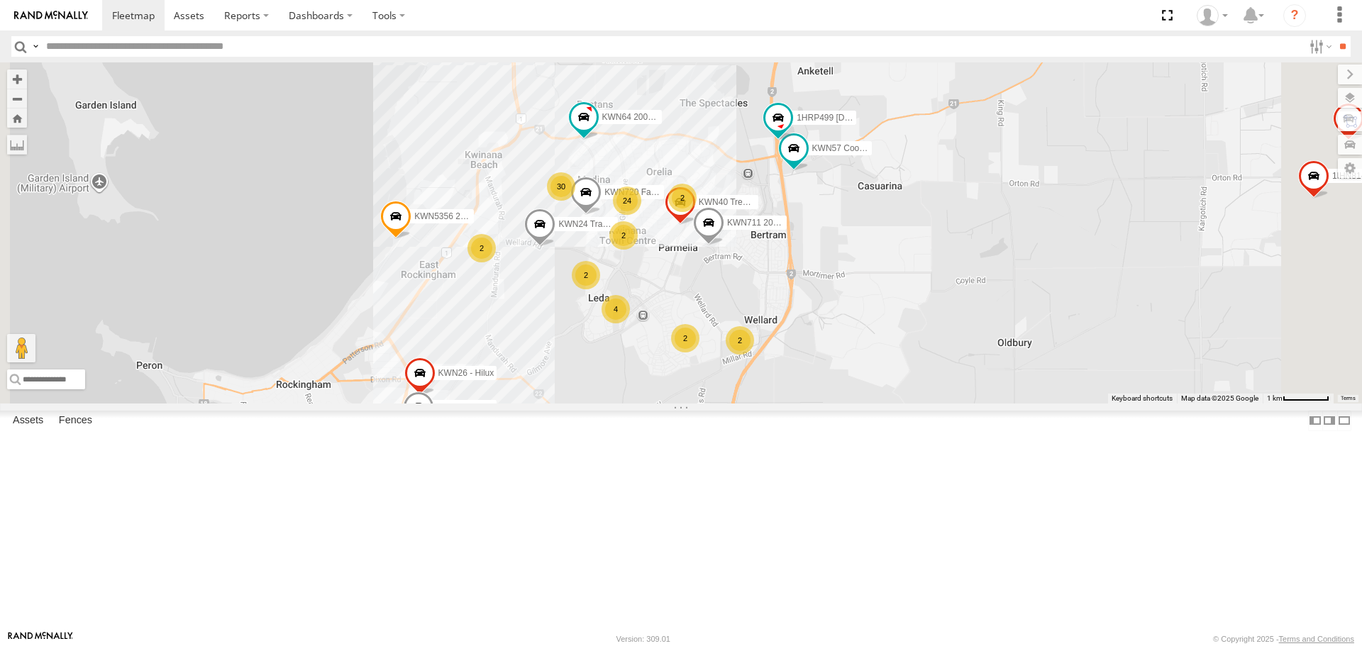
drag, startPoint x: 964, startPoint y: 347, endPoint x: 917, endPoint y: 521, distance: 180.7
click at [917, 403] on div "1IFO858 Coordinator Community Services 1IFO858 Coordinator Community Services L…" at bounding box center [681, 232] width 1362 height 341
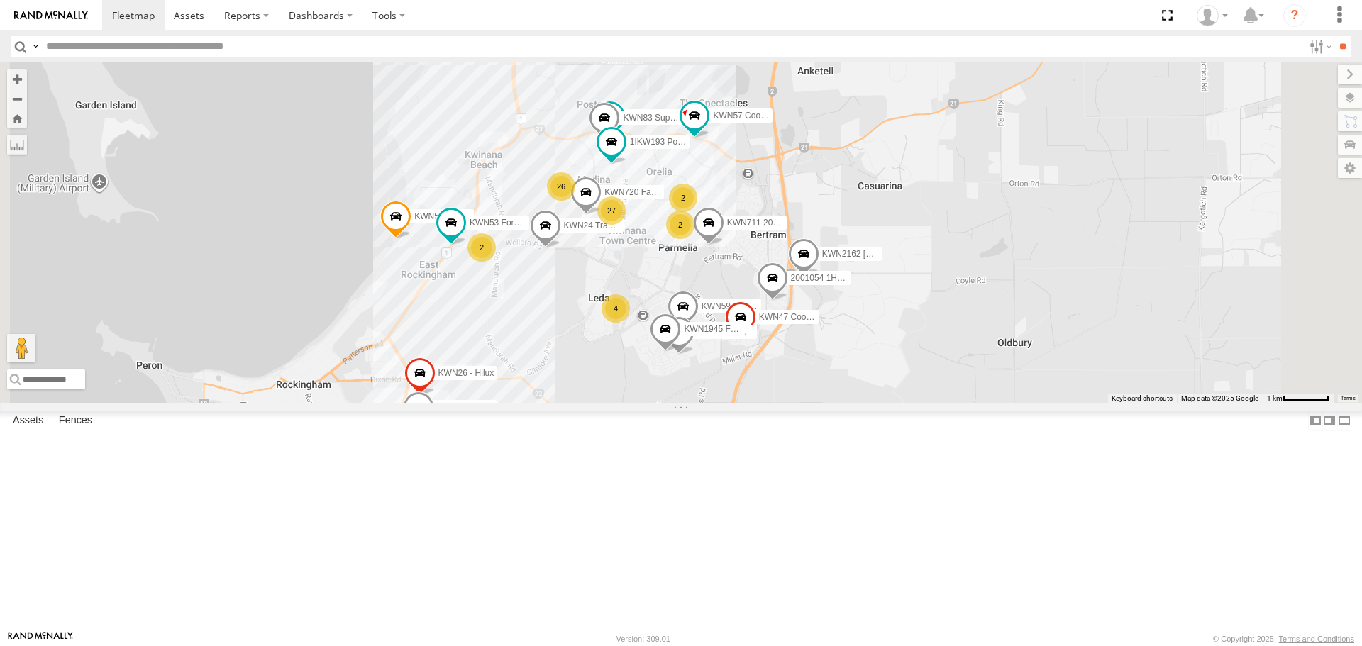
click at [620, 141] on span at bounding box center [604, 122] width 31 height 38
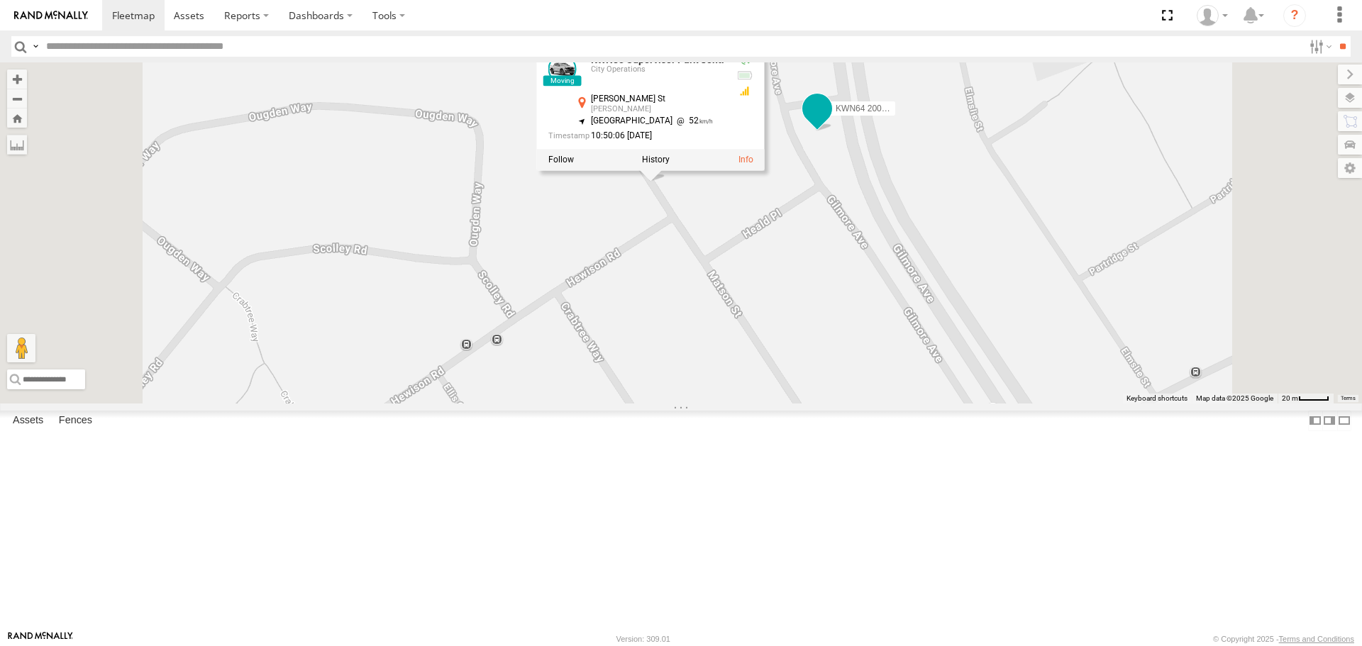
click at [830, 122] on span at bounding box center [818, 109] width 26 height 26
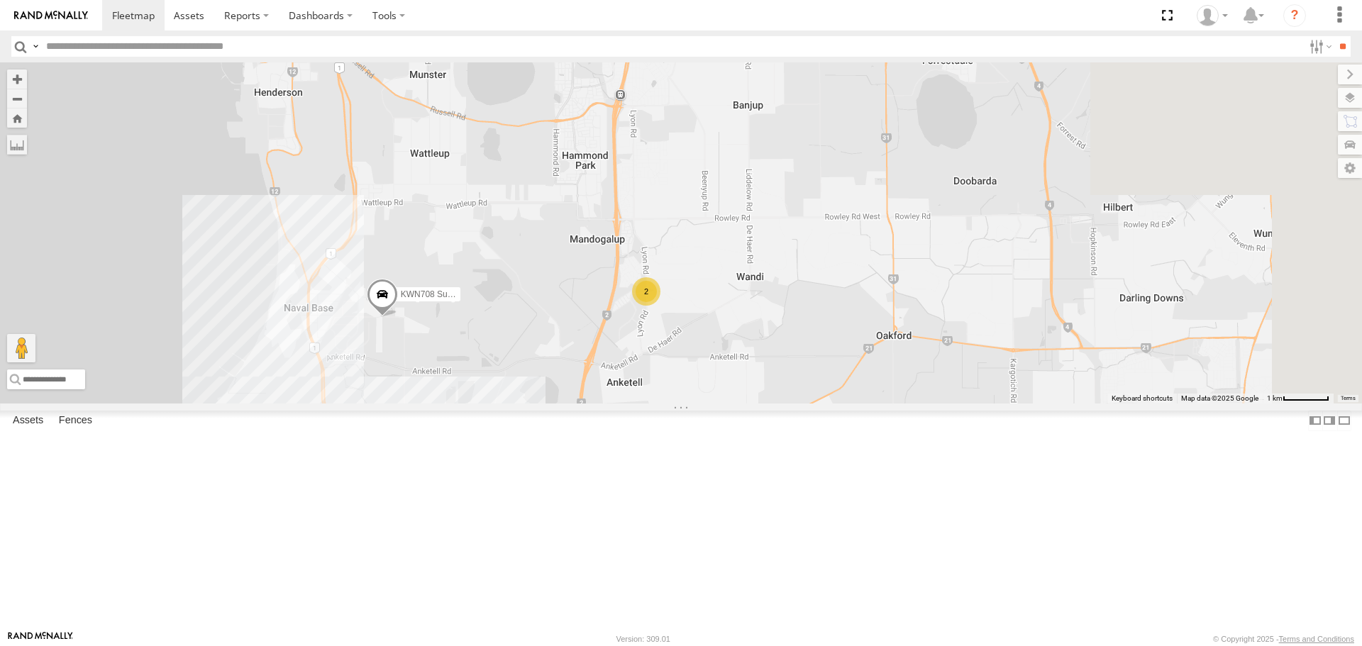
drag, startPoint x: 732, startPoint y: 404, endPoint x: 612, endPoint y: 464, distance: 134.2
click at [609, 403] on div "KWN5356 2001086 Camera Trailer Rangers KWN720 Facility Maint 1HRP487 Stat Plann…" at bounding box center [681, 232] width 1362 height 341
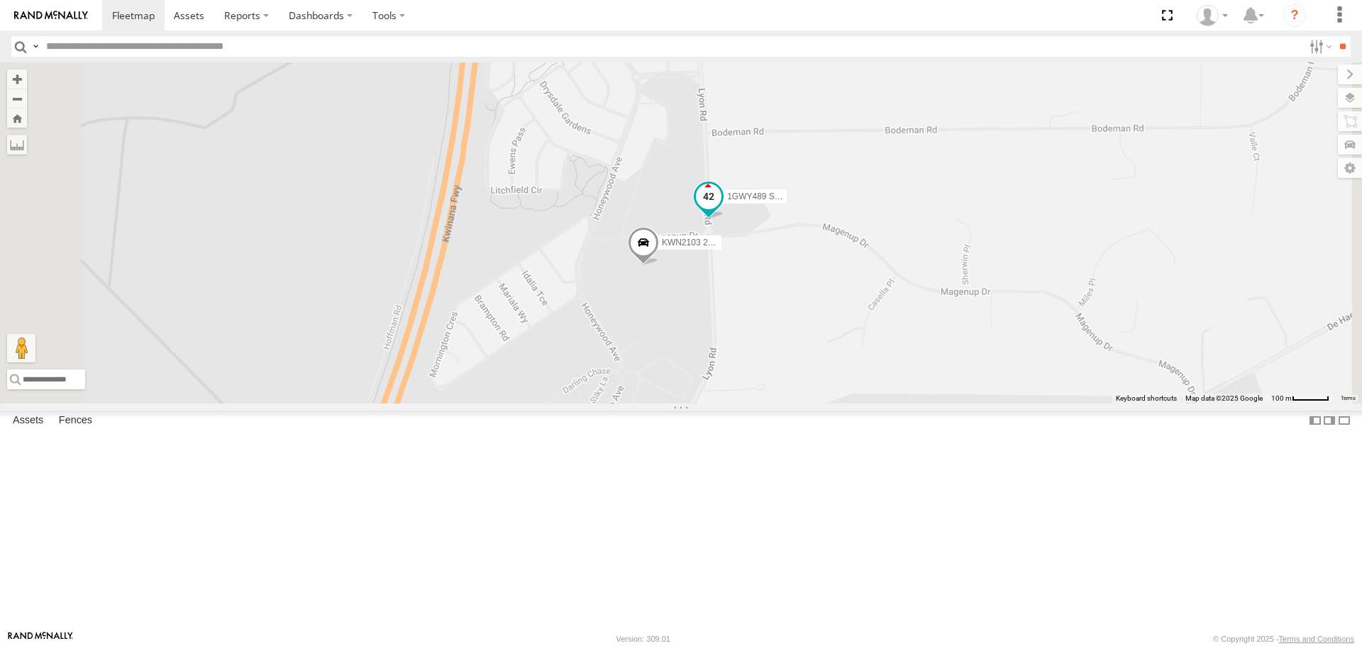
click at [722, 209] on span at bounding box center [709, 197] width 26 height 26
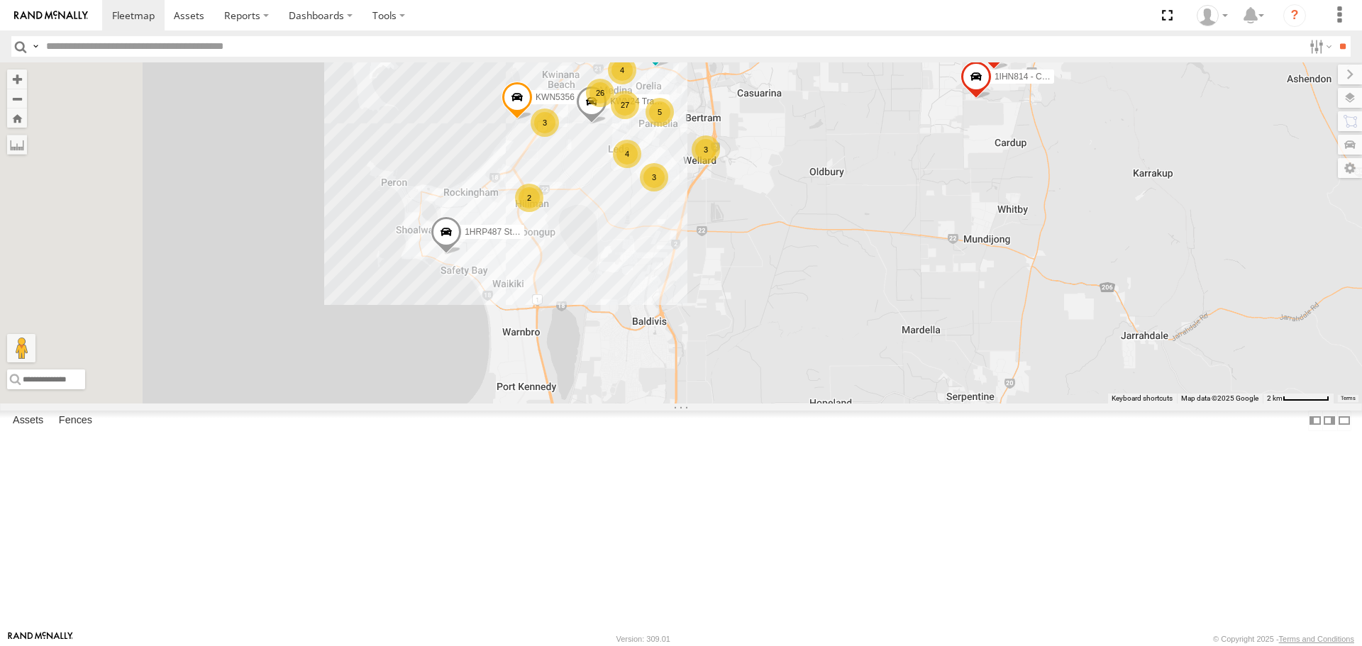
drag, startPoint x: 919, startPoint y: 528, endPoint x: 1129, endPoint y: 275, distance: 328.9
click at [1129, 275] on div "1HRP487 Stat Planner KWN708 Supervisor NA KWN57 Coord. Emergency 1HFE114 Zone 1…" at bounding box center [681, 232] width 1362 height 341
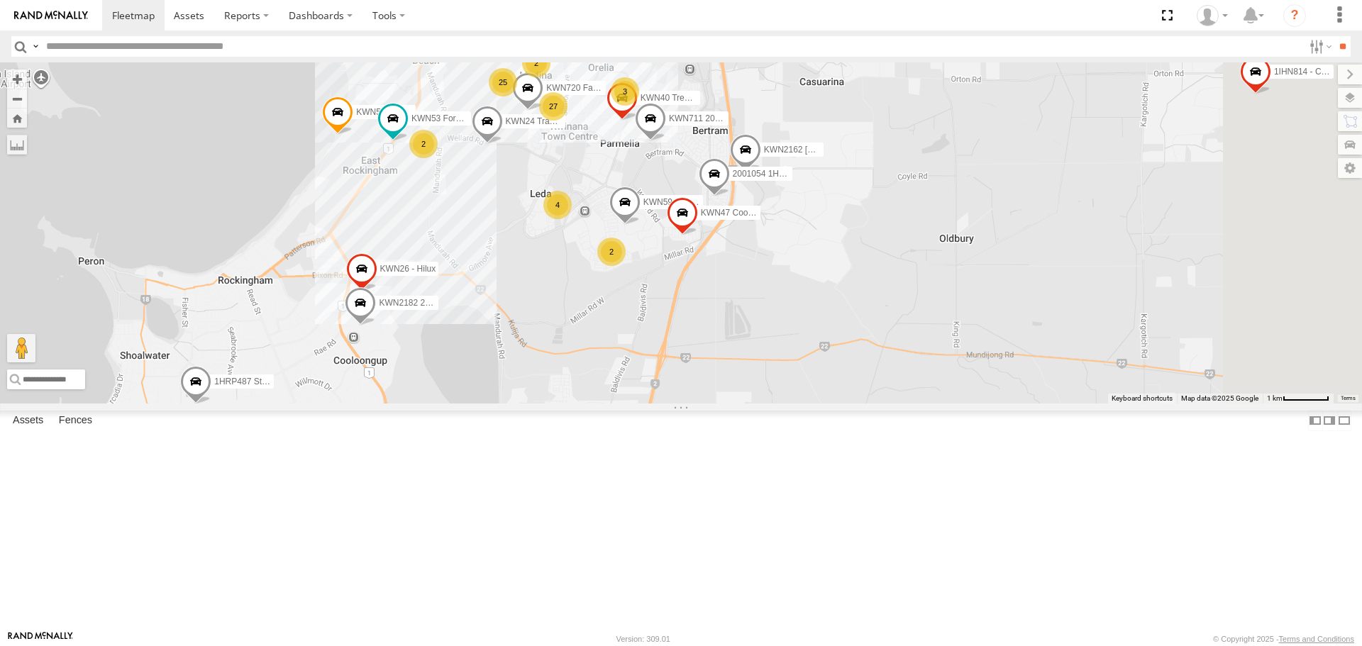
drag, startPoint x: 834, startPoint y: 438, endPoint x: 768, endPoint y: 544, distance: 124.6
click at [768, 403] on div "1HRP487 Stat Planner KWN708 Supervisor NA KWN57 Coord. Emergency 1HFE114 Zone 1…" at bounding box center [681, 232] width 1362 height 341
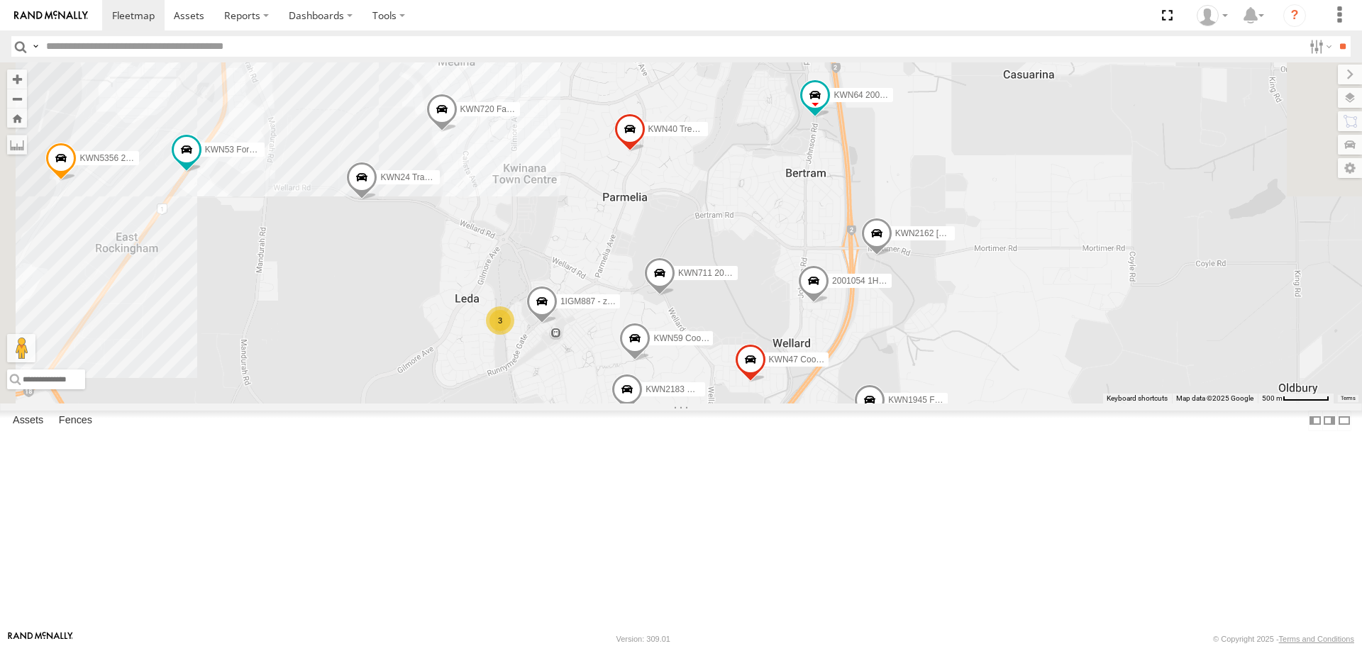
drag, startPoint x: 787, startPoint y: 409, endPoint x: 854, endPoint y: 590, distance: 193.1
click at [854, 403] on div "KWN5356 2001086 Camera Trailer Rangers KWN40 Tree Officer KWN720 Facility Maint…" at bounding box center [681, 232] width 1362 height 341
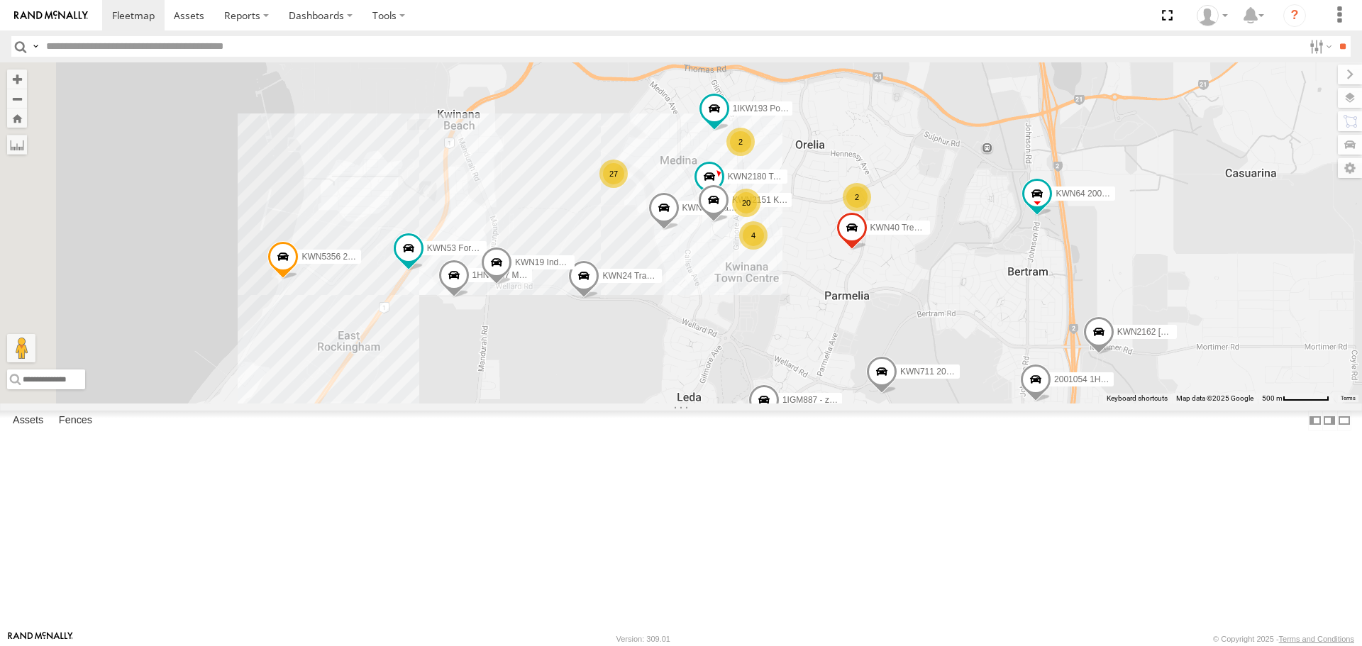
drag, startPoint x: 577, startPoint y: 459, endPoint x: 767, endPoint y: 530, distance: 202.9
click at [767, 403] on div "KWN5356 2001086 Camera Trailer Rangers KWN40 Tree Officer KWN720 Facility Maint…" at bounding box center [681, 232] width 1362 height 341
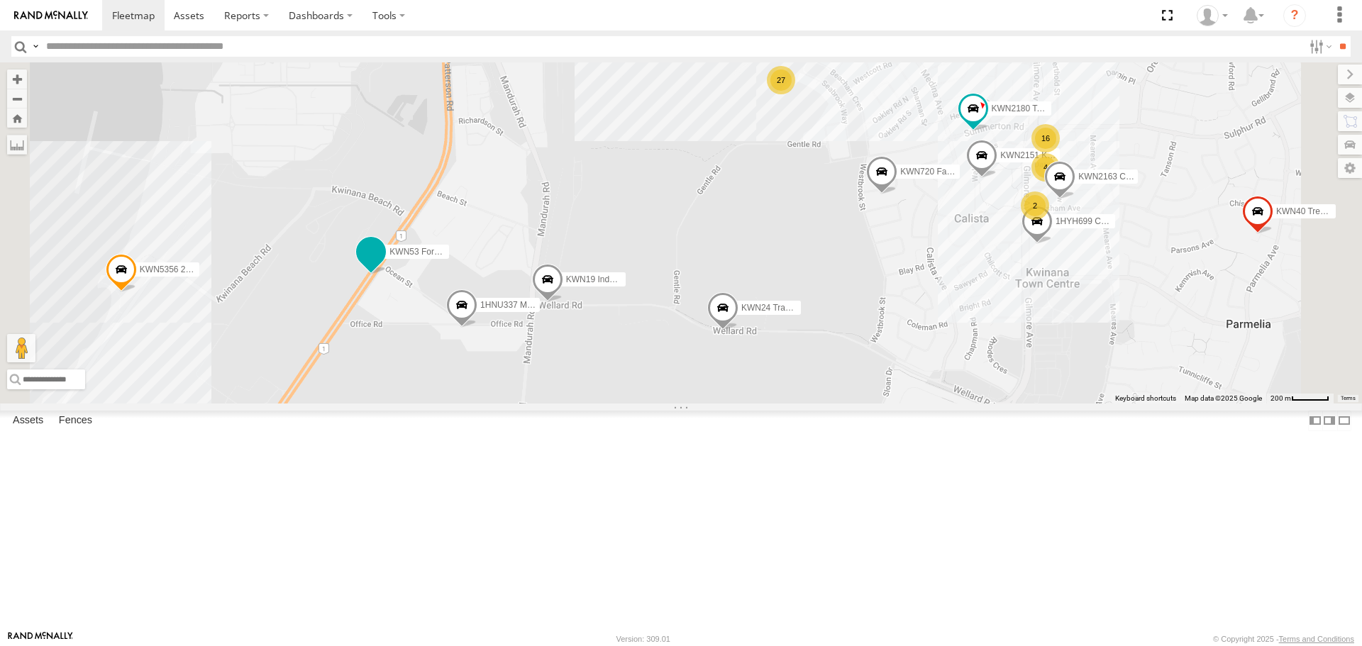
click at [384, 265] on span at bounding box center [371, 253] width 26 height 26
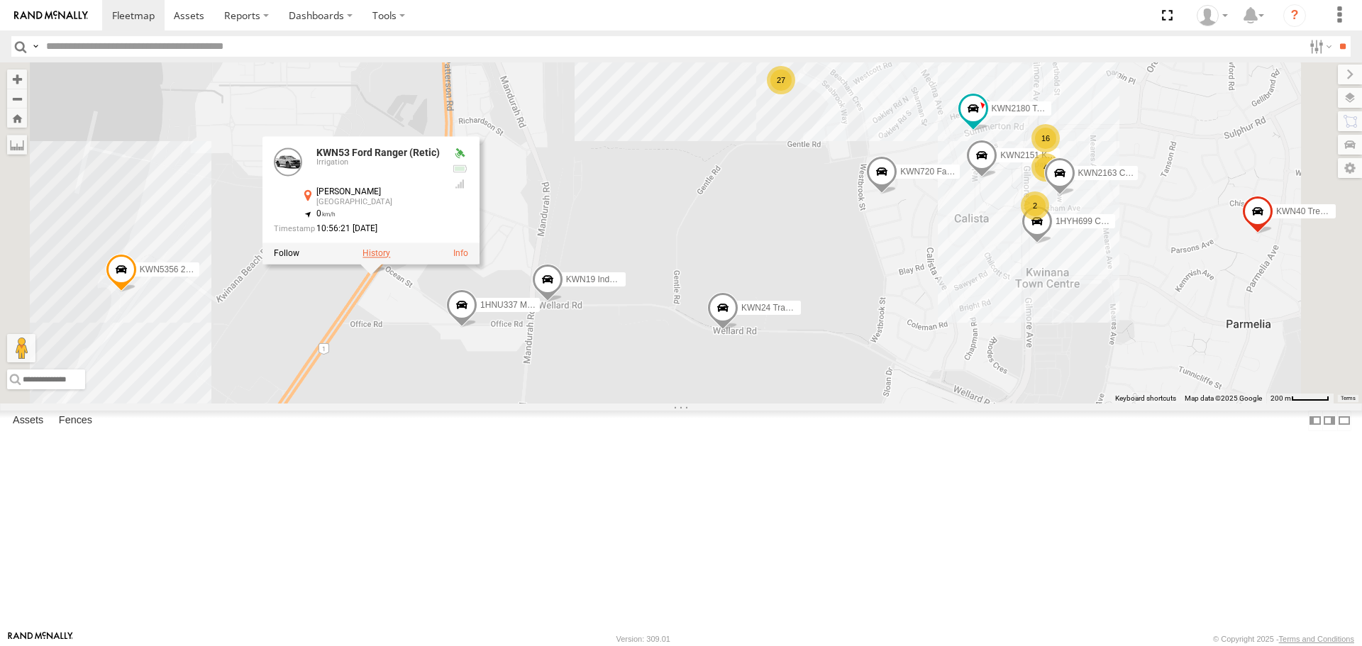
click at [390, 259] on label at bounding box center [377, 254] width 28 height 10
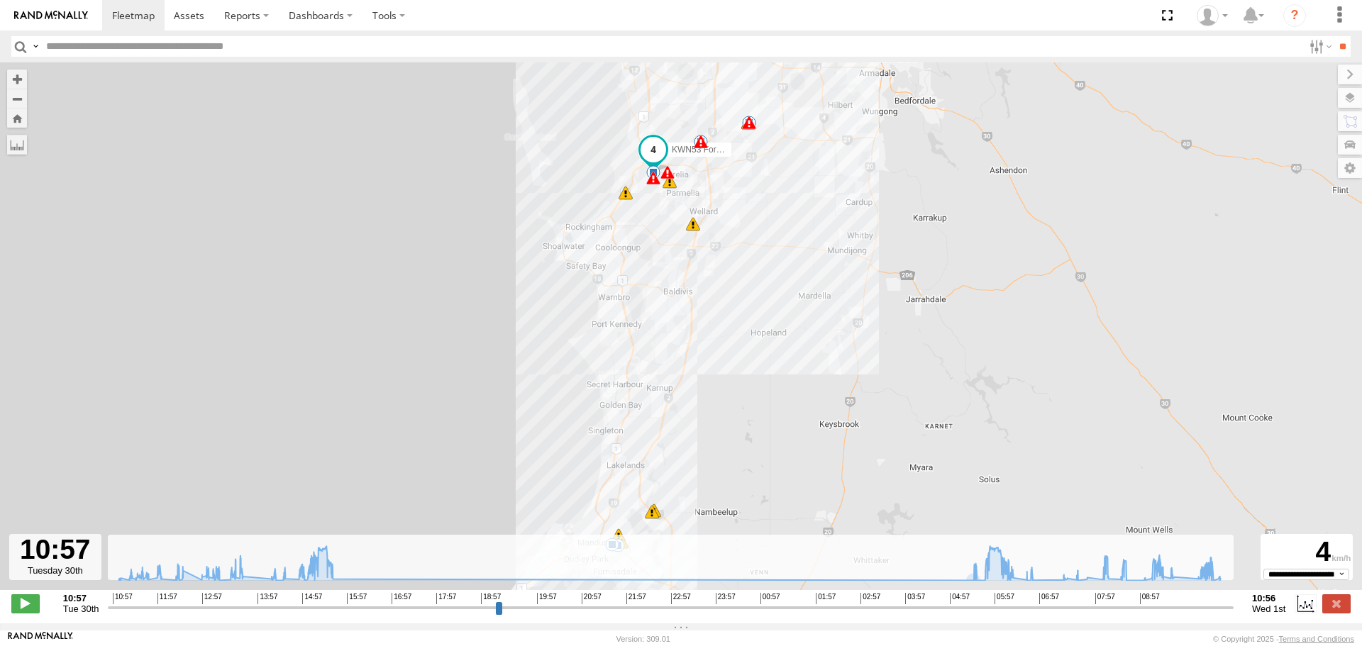
click at [19, 50] on input "button" at bounding box center [20, 46] width 18 height 21
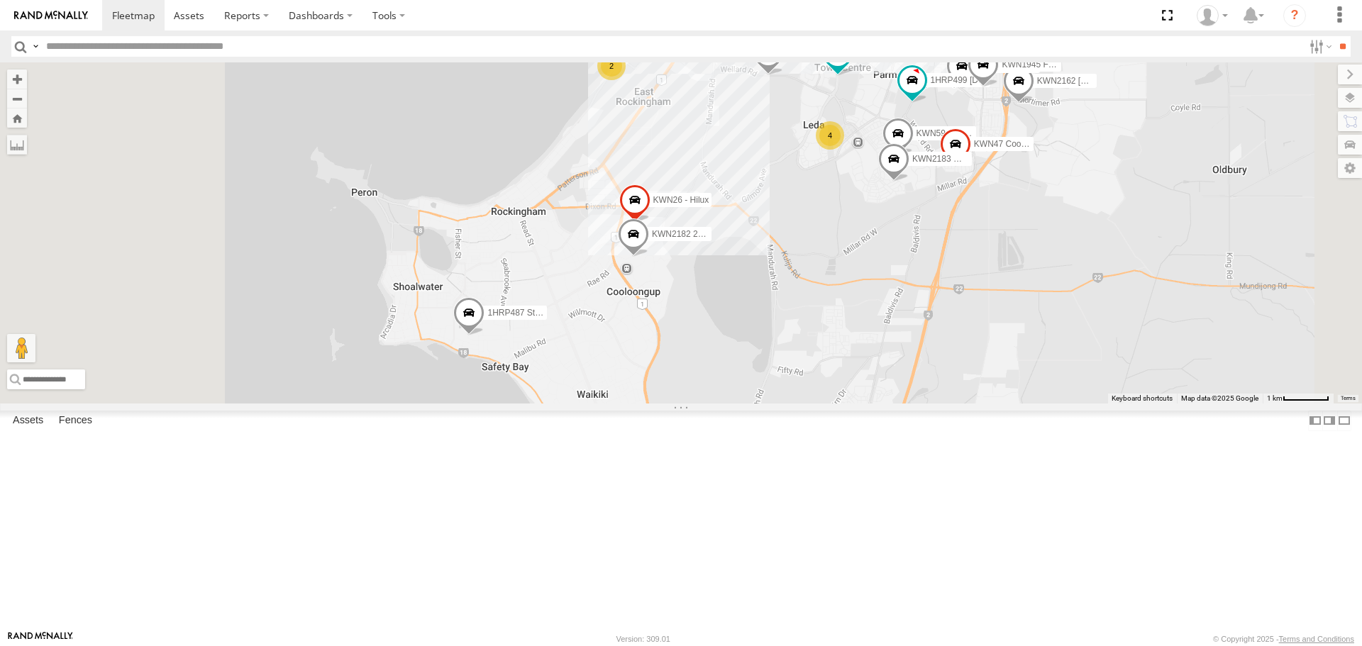
drag, startPoint x: 861, startPoint y: 389, endPoint x: 890, endPoint y: 306, distance: 87.7
click at [712, 208] on label "KWN26 - Hilux" at bounding box center [677, 201] width 70 height 14
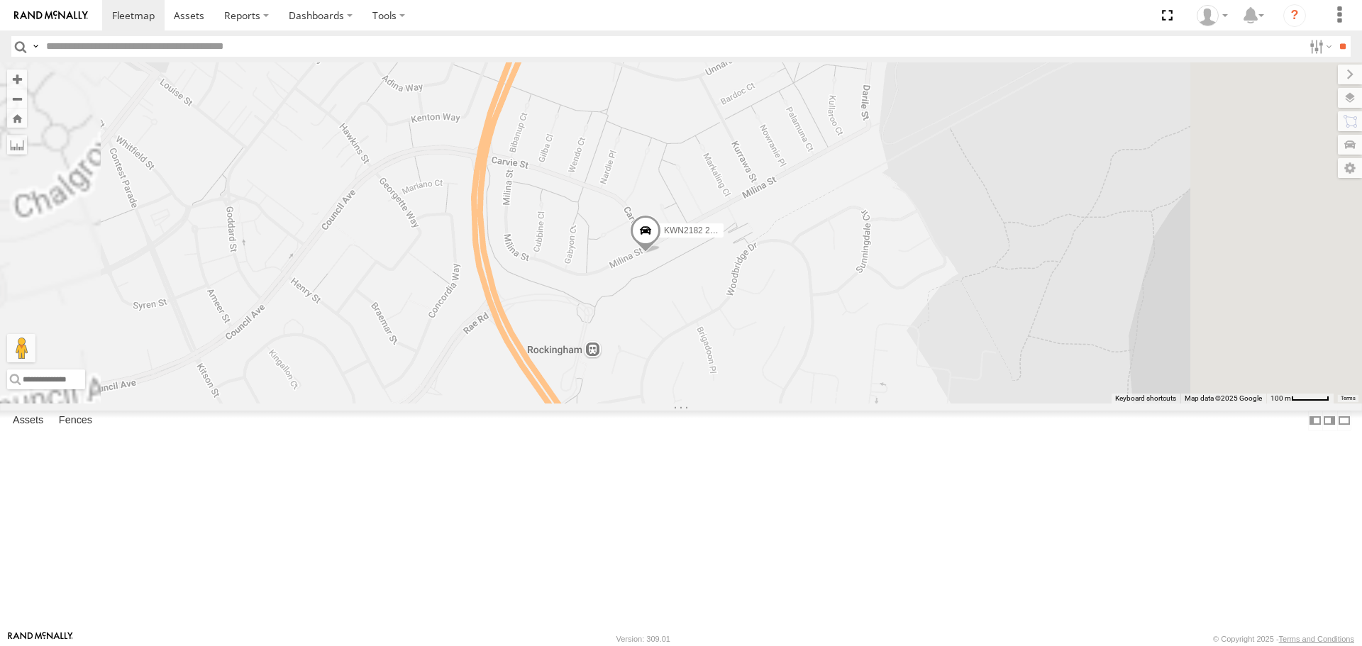
click at [661, 254] on span at bounding box center [645, 235] width 31 height 38
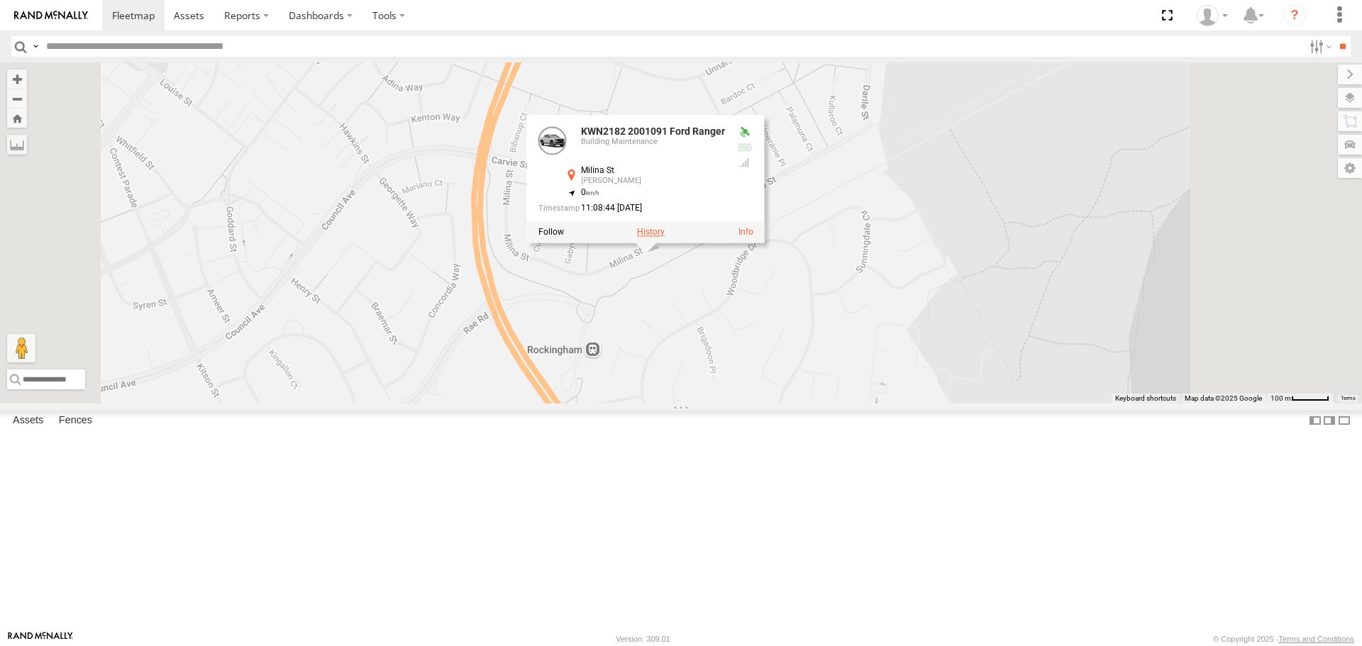
click at [665, 238] on label at bounding box center [651, 233] width 28 height 10
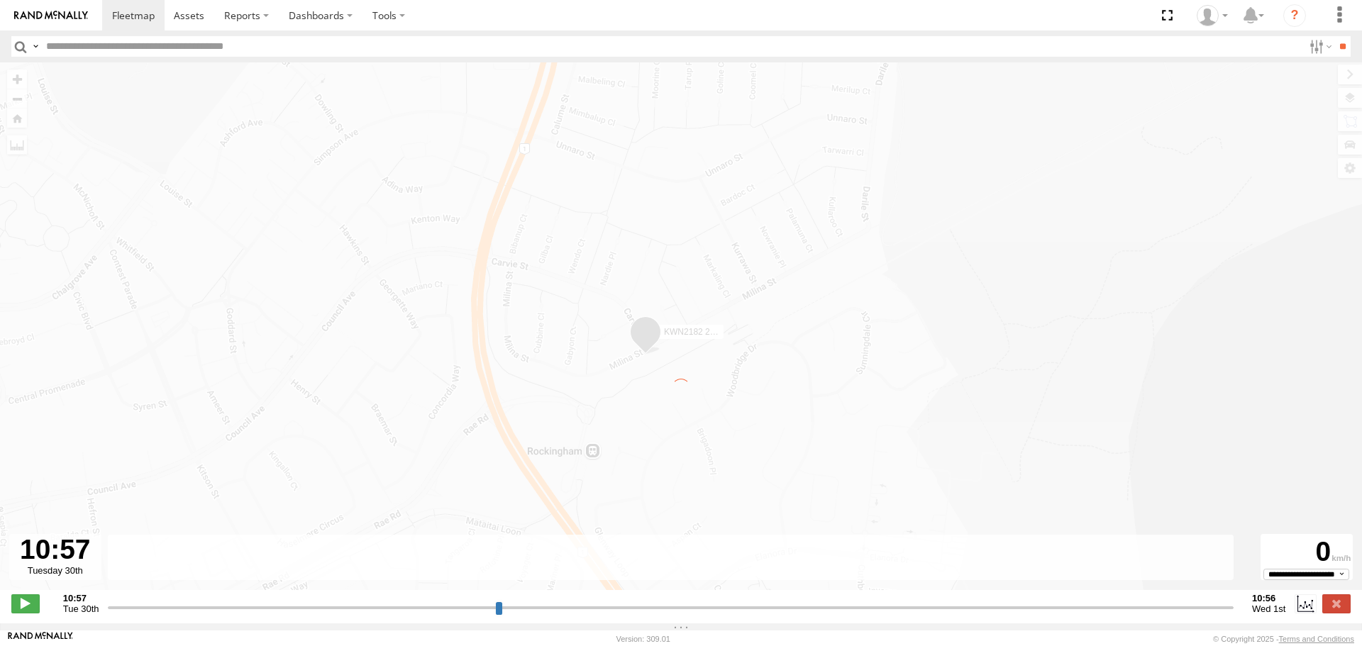
type input "**********"
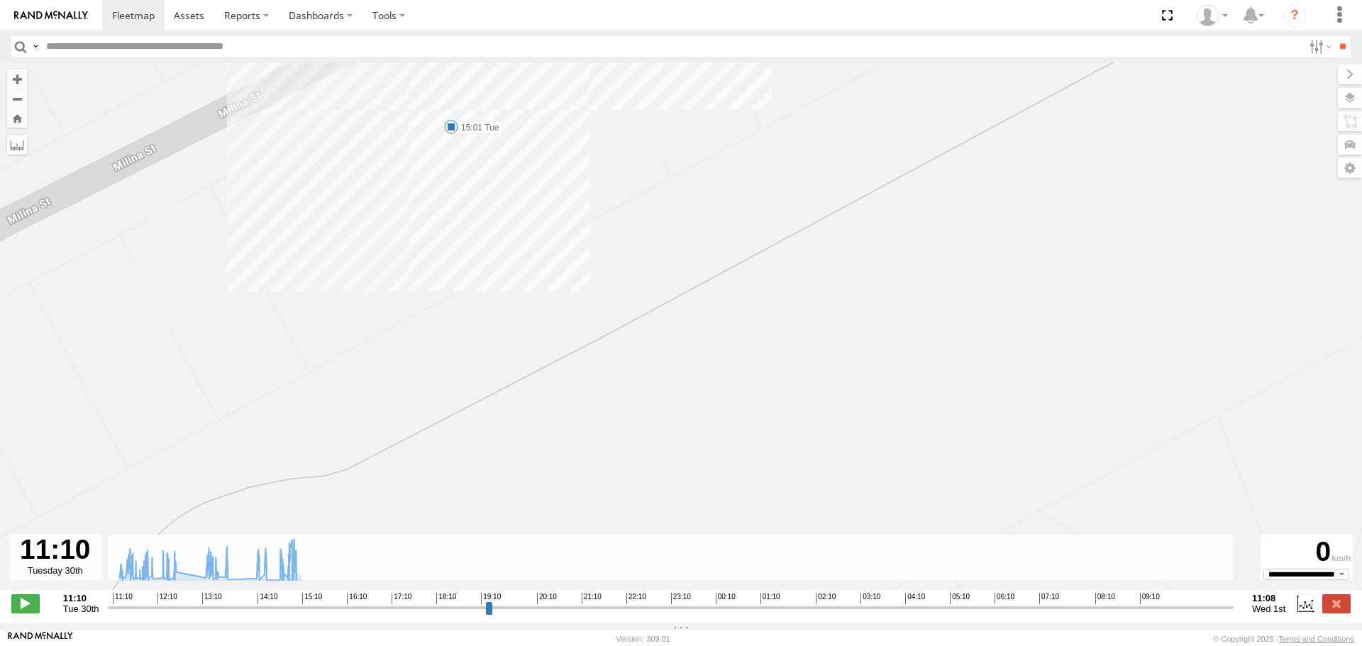
click at [447, 131] on span at bounding box center [451, 127] width 14 height 14
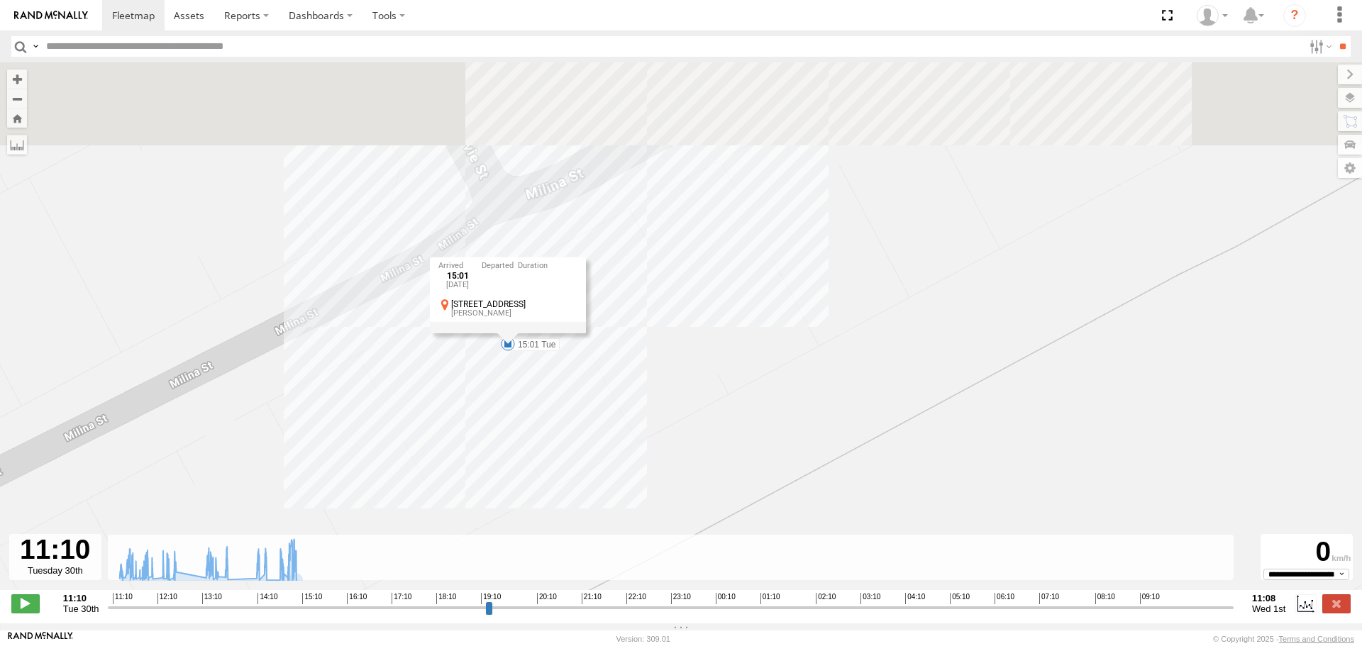
drag, startPoint x: 488, startPoint y: 209, endPoint x: 545, endPoint y: 430, distance: 228.5
click at [545, 430] on div "KWN2182 2001091 Ford Ranger 11:16 Tue 11:47 Tue 11:47 Tue 12:15 Tue 12:58 Tue 1…" at bounding box center [681, 333] width 1362 height 543
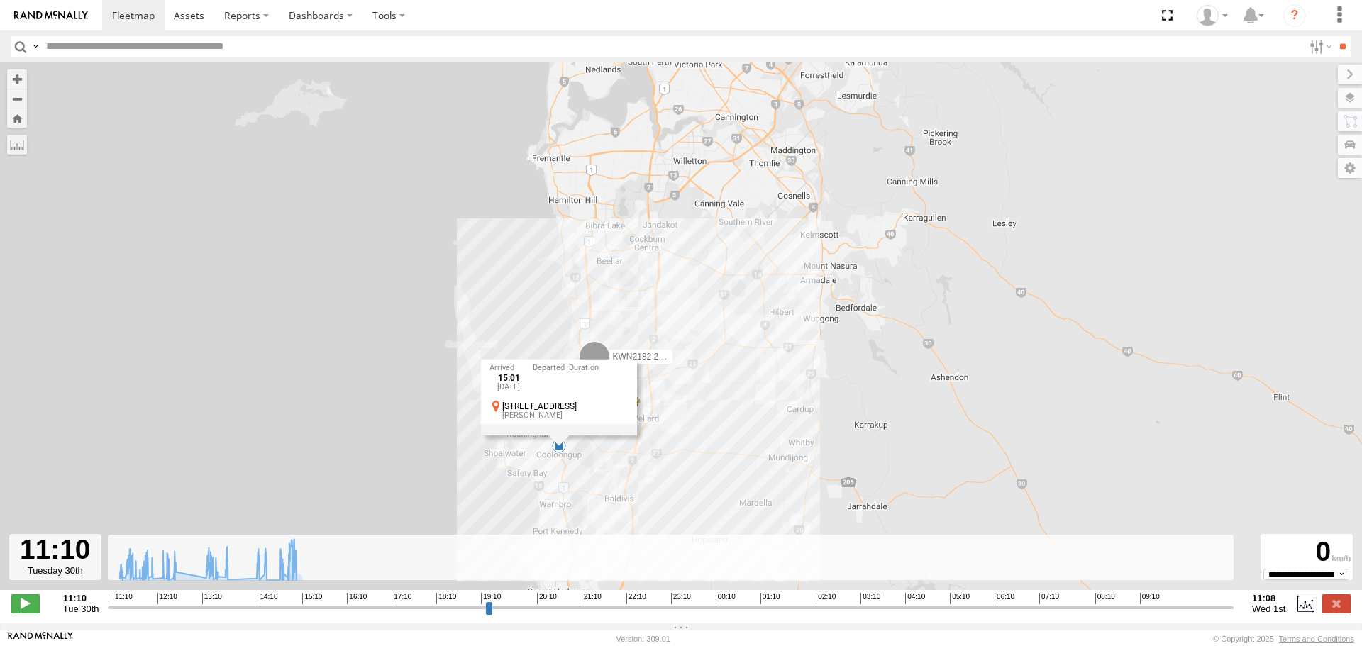
click at [19, 56] on input "button" at bounding box center [20, 46] width 18 height 21
